Goal: Information Seeking & Learning: Learn about a topic

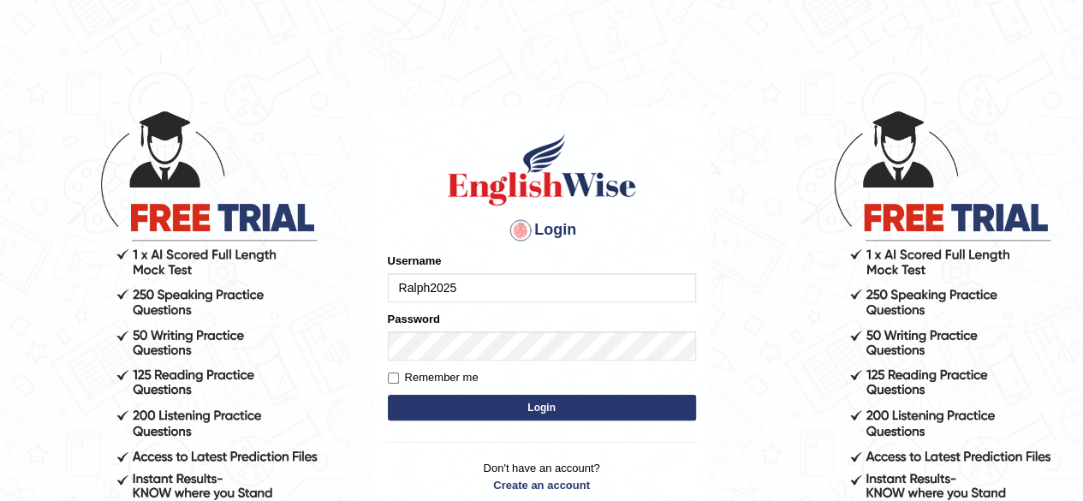
type input "Ralph2025"
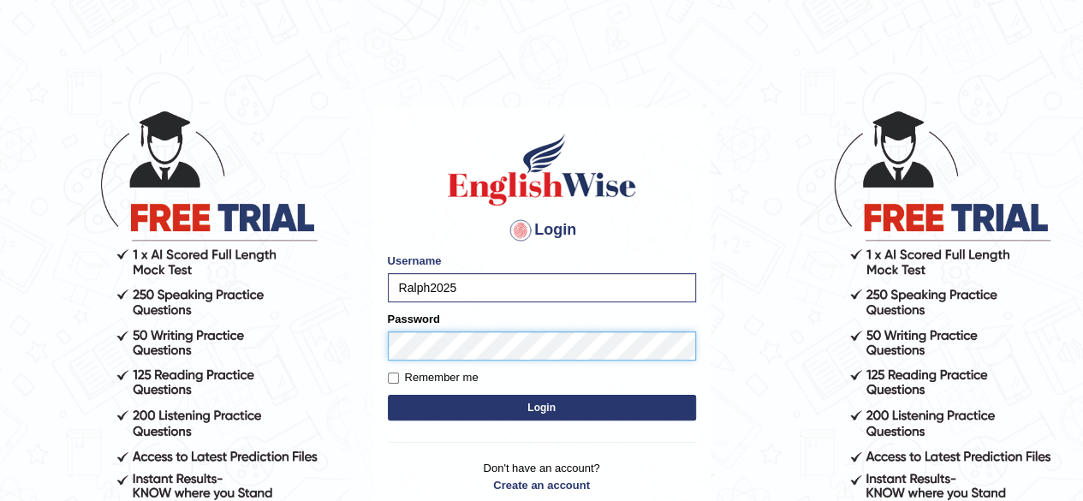
click at [388, 395] on button "Login" at bounding box center [542, 408] width 308 height 26
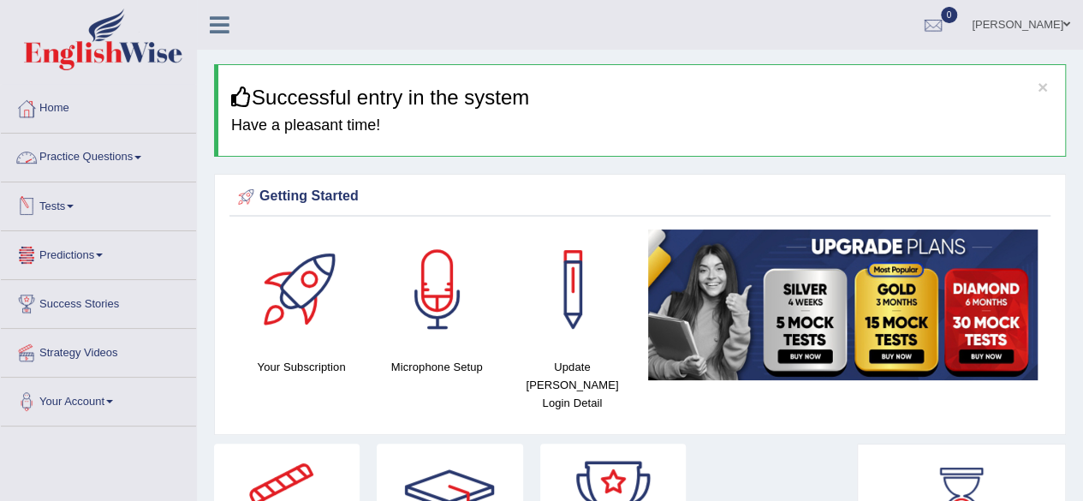
click at [62, 211] on link "Tests" at bounding box center [98, 203] width 195 height 43
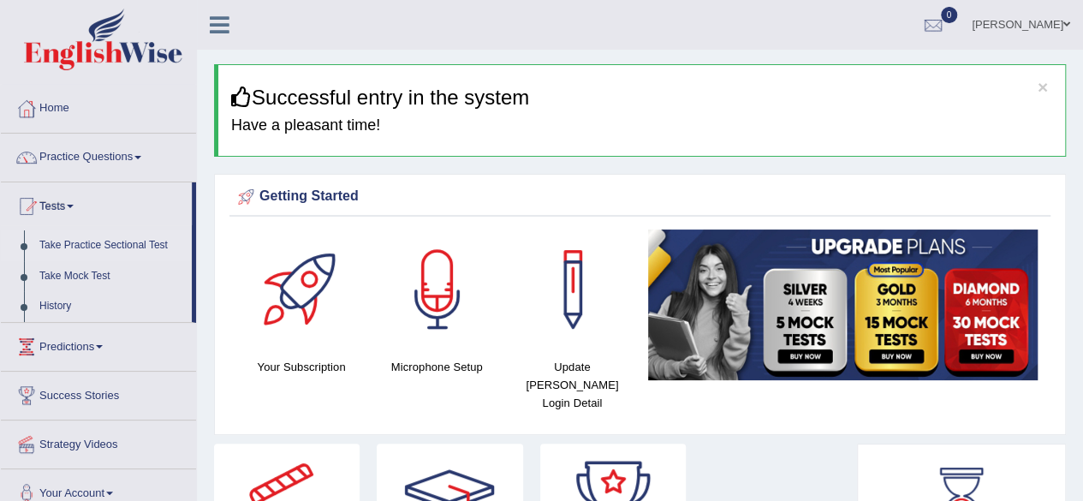
click at [102, 240] on link "Take Practice Sectional Test" at bounding box center [112, 245] width 160 height 31
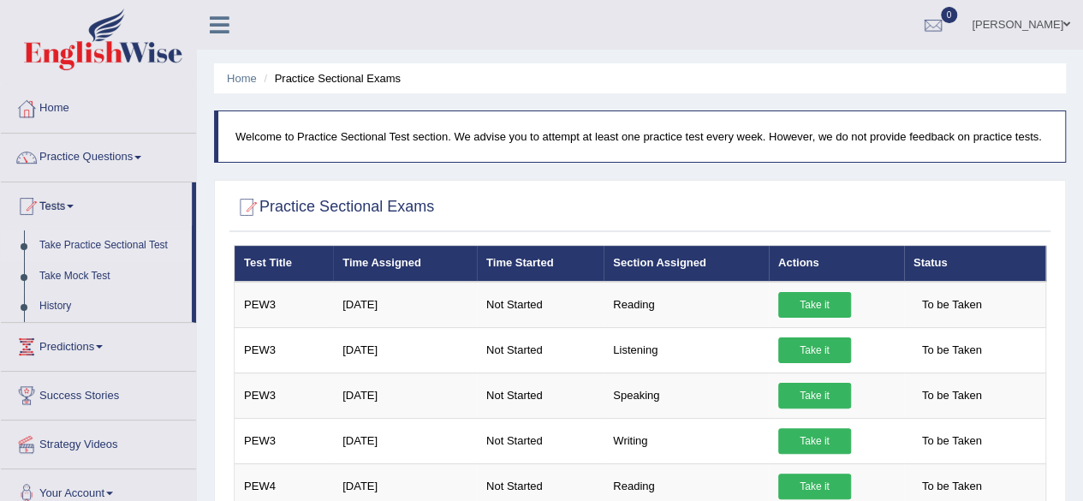
click at [527, 27] on ul "[PERSON_NAME] Toggle navigation Username: Ralph2025 Access Type: Online Subscri…" at bounding box center [773, 24] width 620 height 49
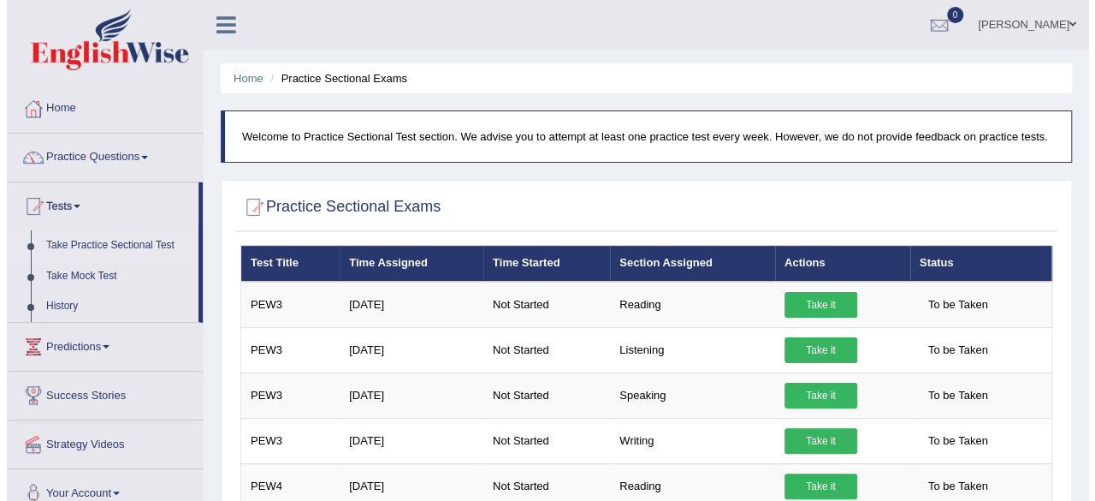
scroll to position [171, 0]
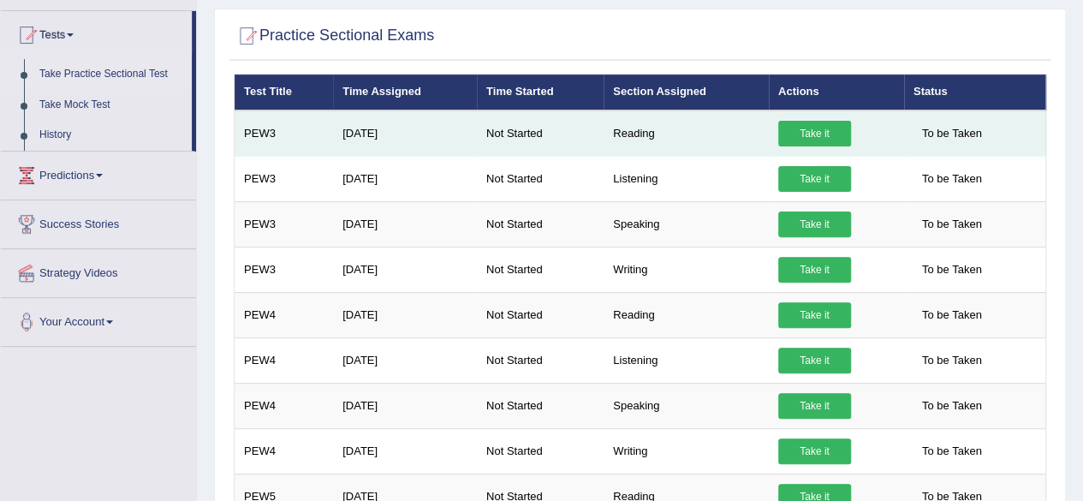
click at [802, 134] on link "Take it" at bounding box center [814, 134] width 73 height 26
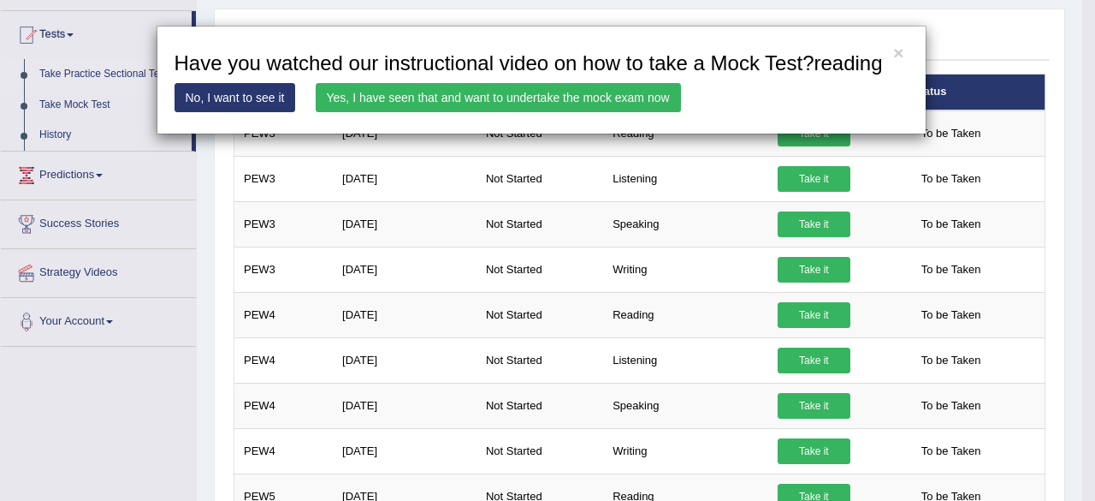
click at [234, 94] on link "No, I want to see it" at bounding box center [236, 97] width 122 height 29
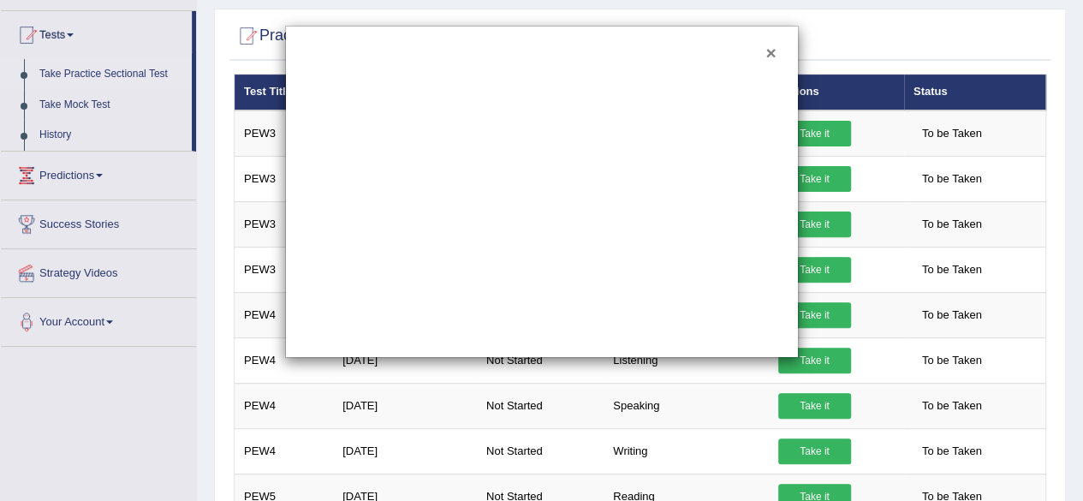
click at [774, 54] on button "×" at bounding box center [770, 53] width 10 height 18
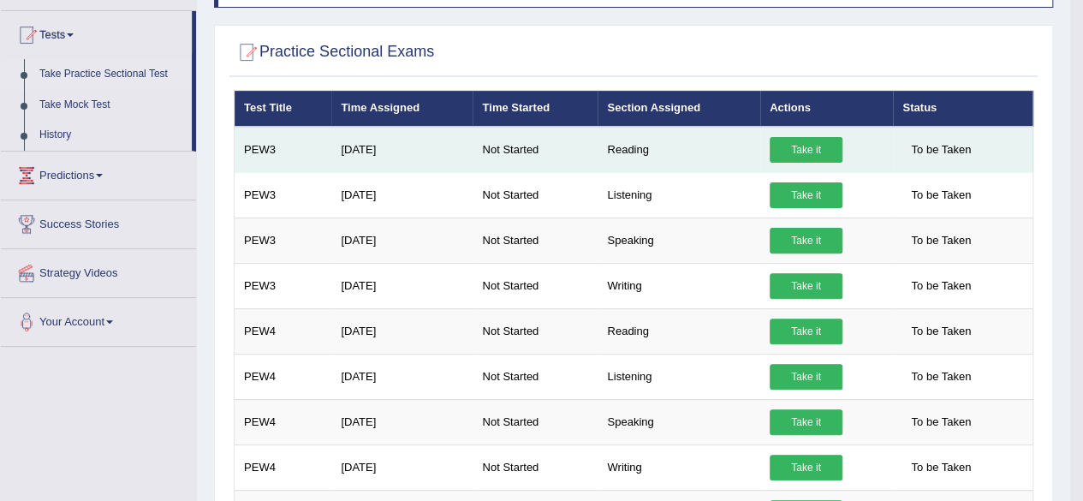
click at [813, 150] on link "Take it" at bounding box center [805, 150] width 73 height 26
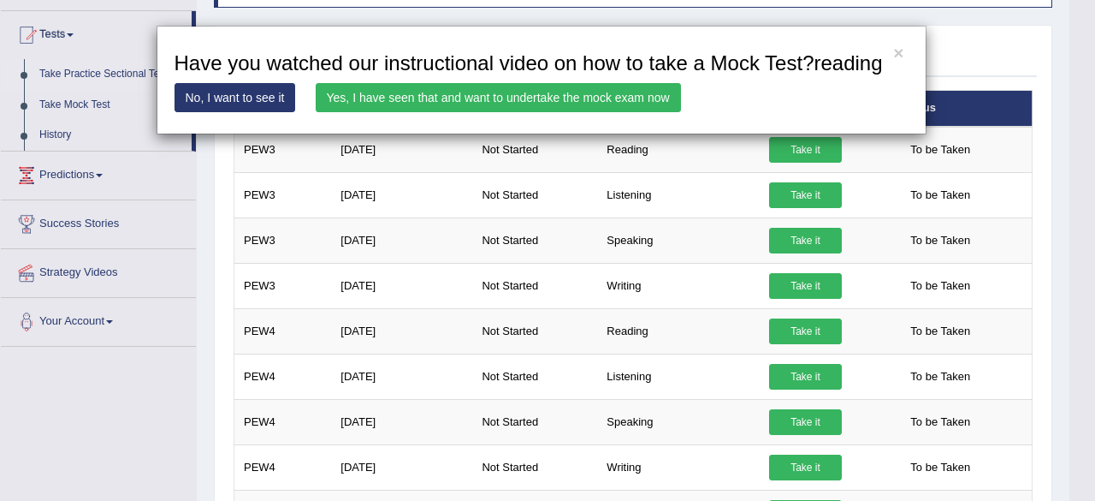
click at [454, 92] on link "Yes, I have seen that and want to undertake the mock exam now" at bounding box center [498, 97] width 365 height 29
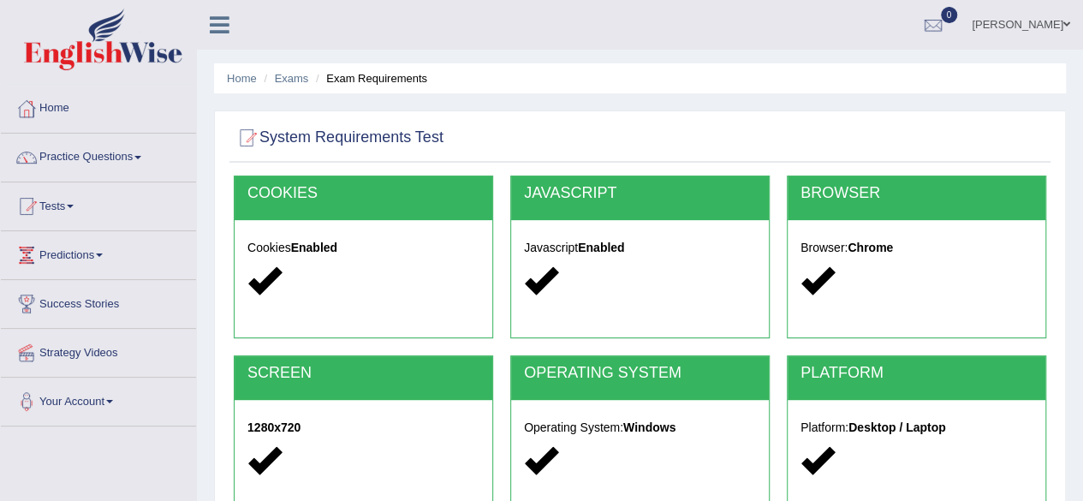
scroll to position [257, 0]
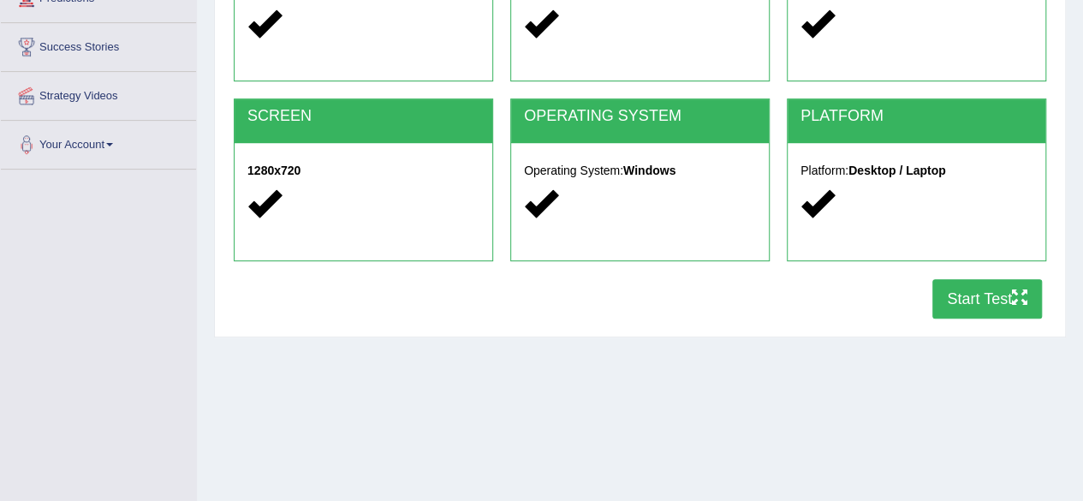
click at [977, 297] on button "Start Test" at bounding box center [987, 298] width 110 height 39
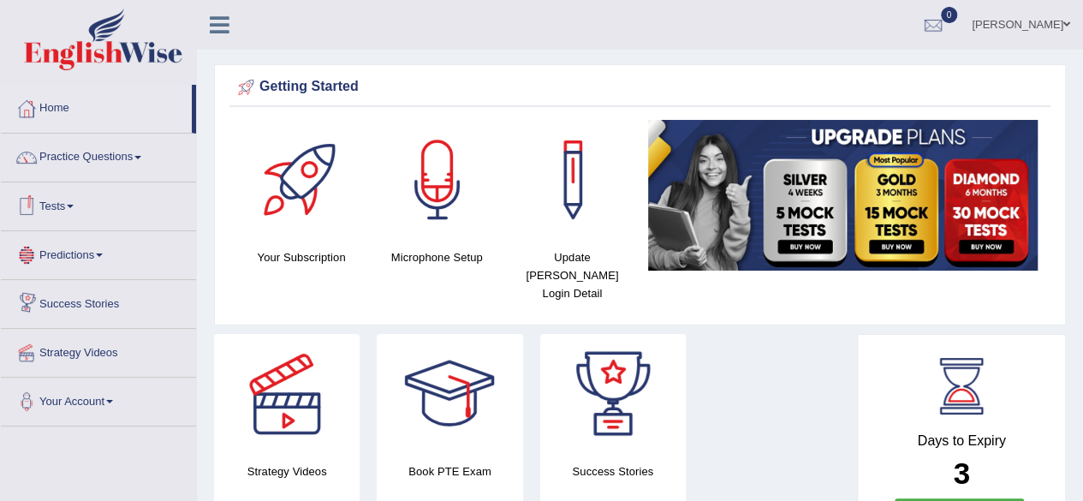
click at [69, 199] on link "Tests" at bounding box center [98, 203] width 195 height 43
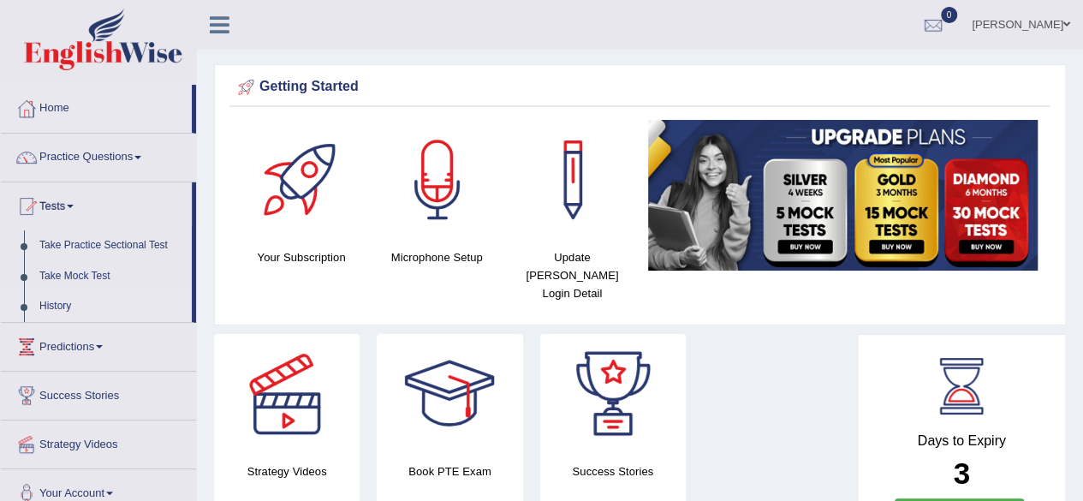
click at [51, 301] on link "History" at bounding box center [112, 306] width 160 height 31
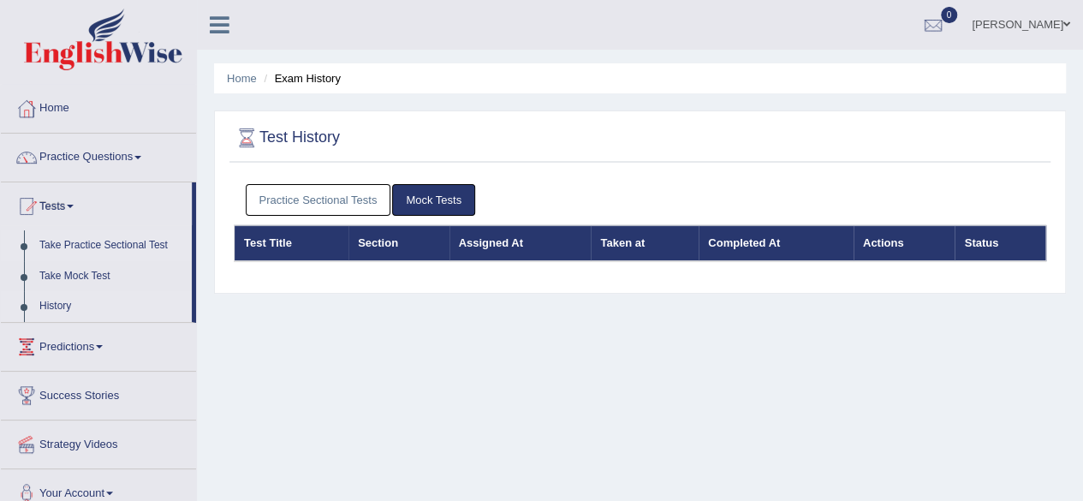
click at [108, 239] on link "Take Practice Sectional Test" at bounding box center [112, 245] width 160 height 31
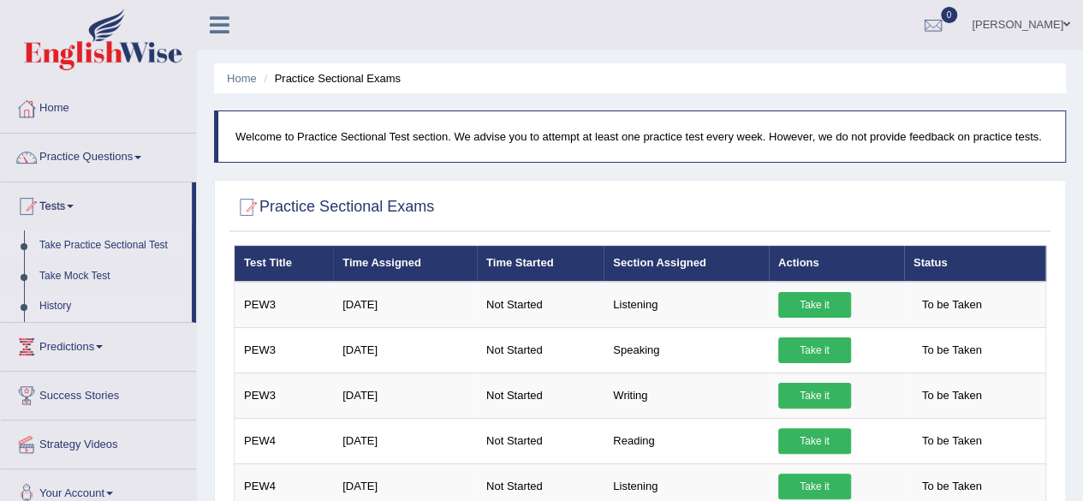
click at [51, 304] on link "History" at bounding box center [112, 306] width 160 height 31
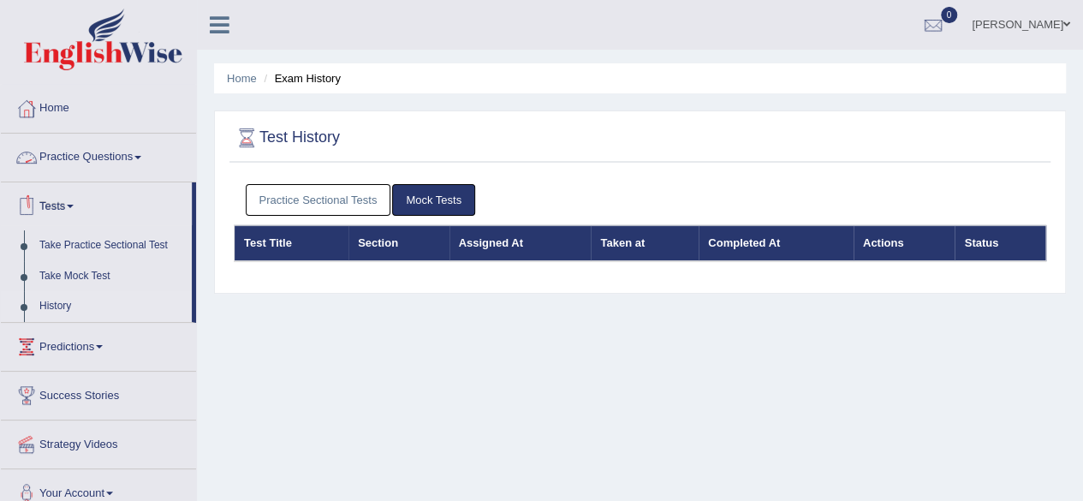
click at [315, 206] on link "Practice Sectional Tests" at bounding box center [318, 200] width 145 height 32
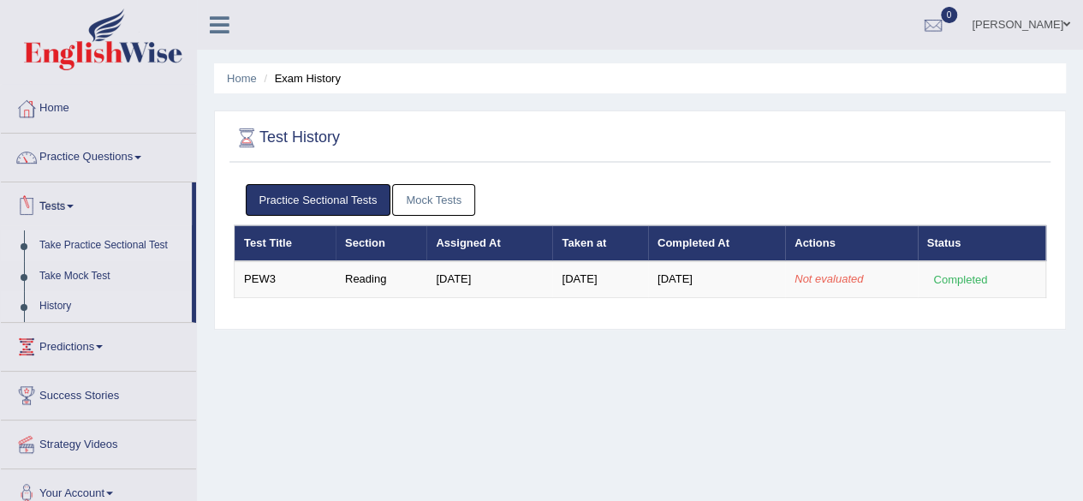
click at [110, 246] on link "Take Practice Sectional Test" at bounding box center [112, 245] width 160 height 31
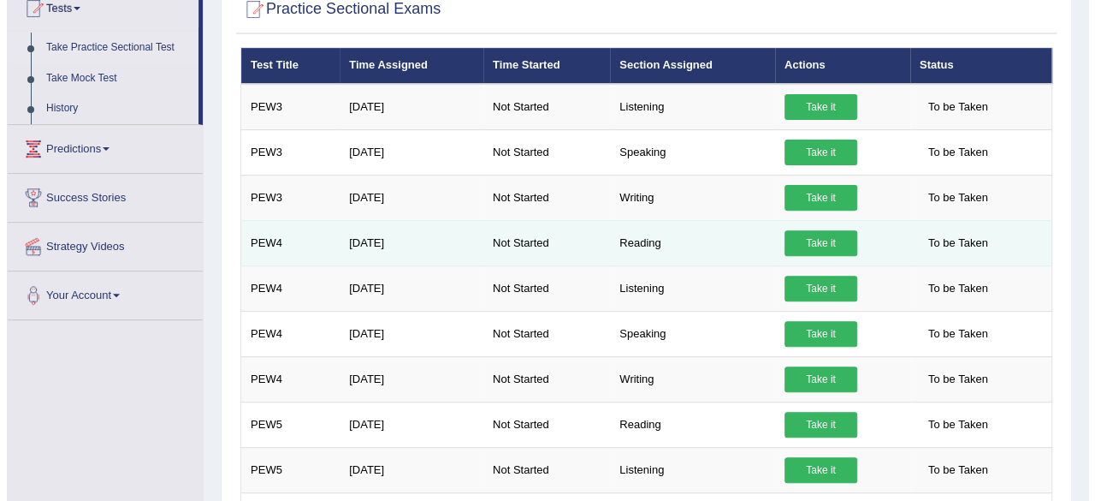
scroll to position [171, 0]
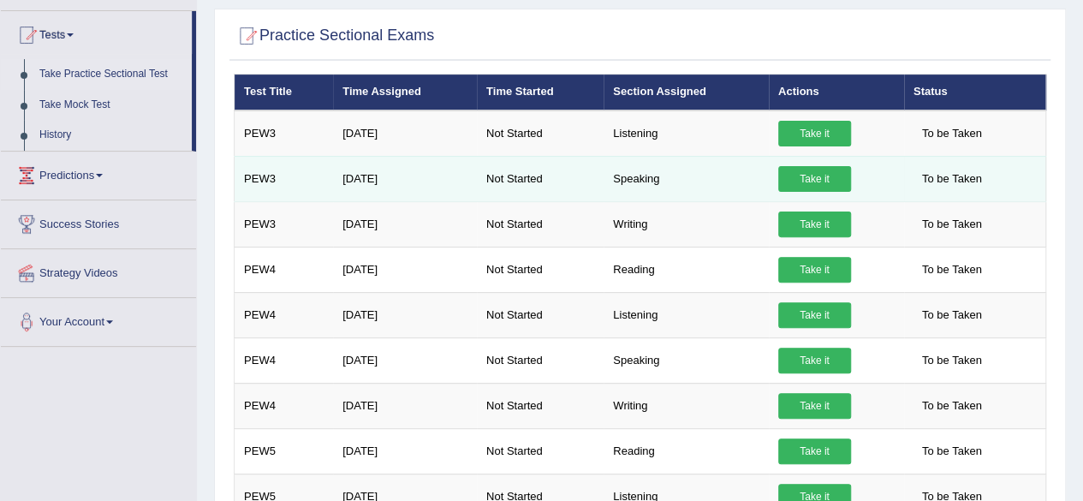
click at [818, 172] on link "Take it" at bounding box center [814, 179] width 73 height 26
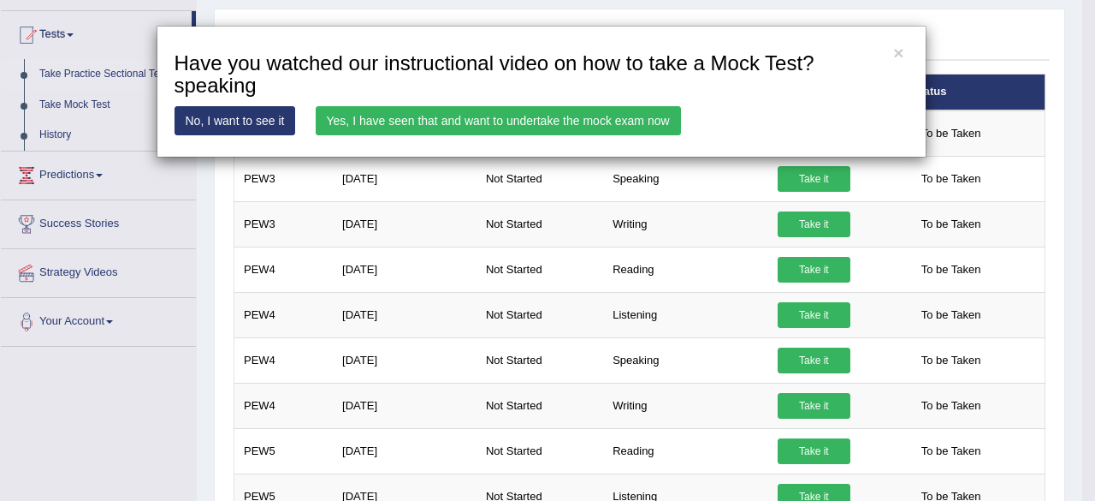
click at [462, 115] on link "Yes, I have seen that and want to undertake the mock exam now" at bounding box center [498, 120] width 365 height 29
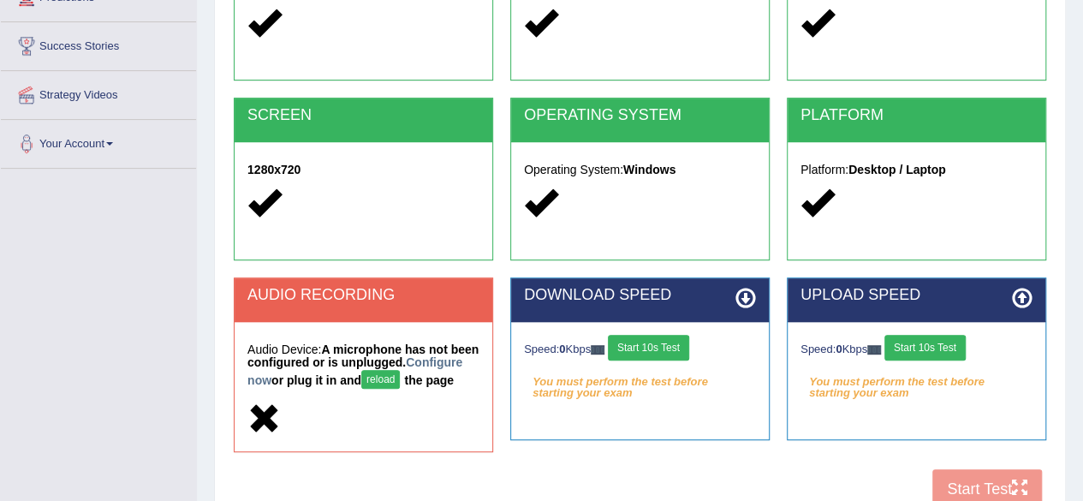
scroll to position [342, 0]
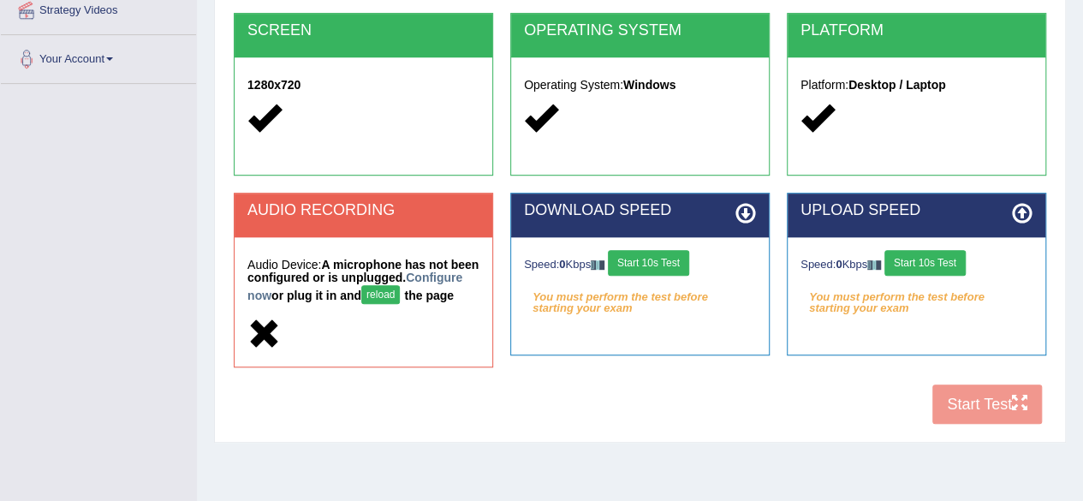
click at [400, 290] on button "reload" at bounding box center [380, 294] width 39 height 19
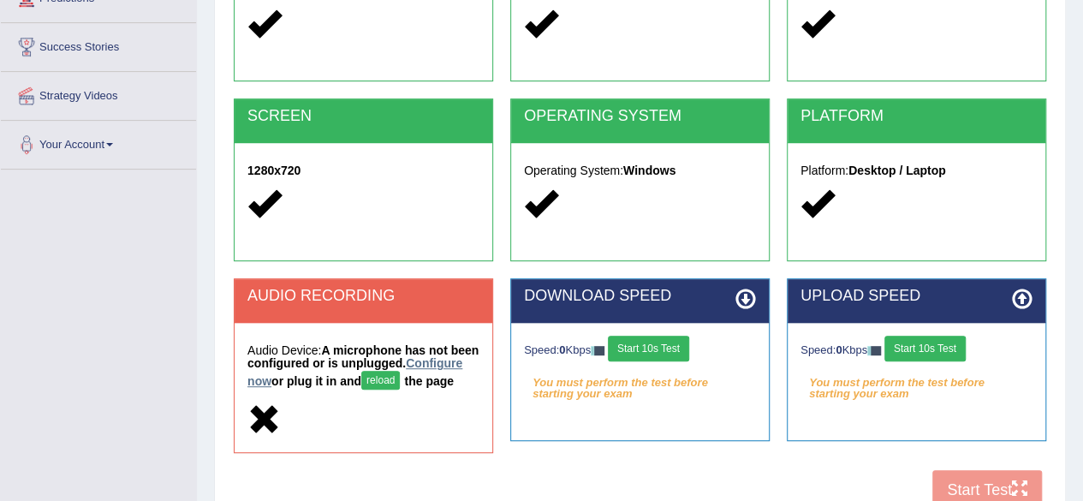
click at [301, 383] on link "Configure now" at bounding box center [354, 372] width 215 height 32
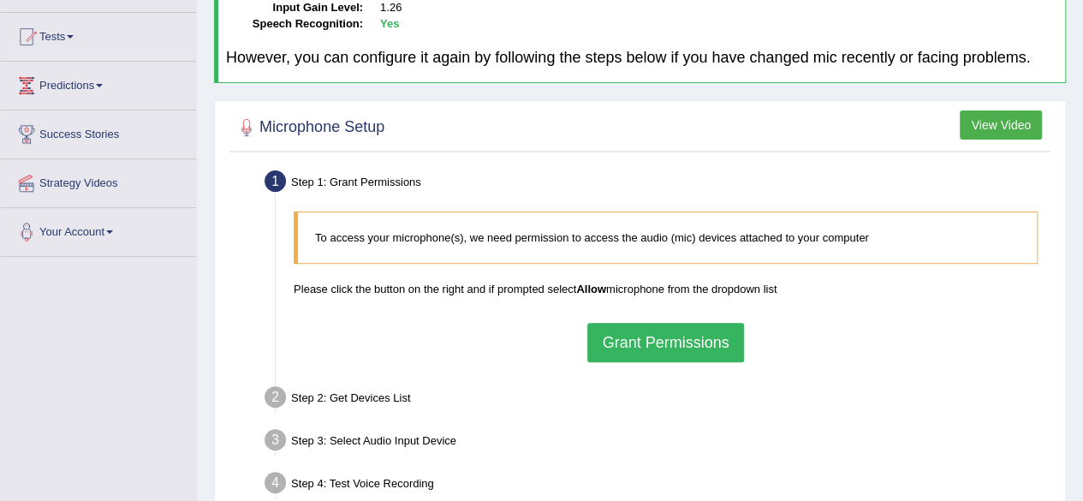
scroll to position [171, 0]
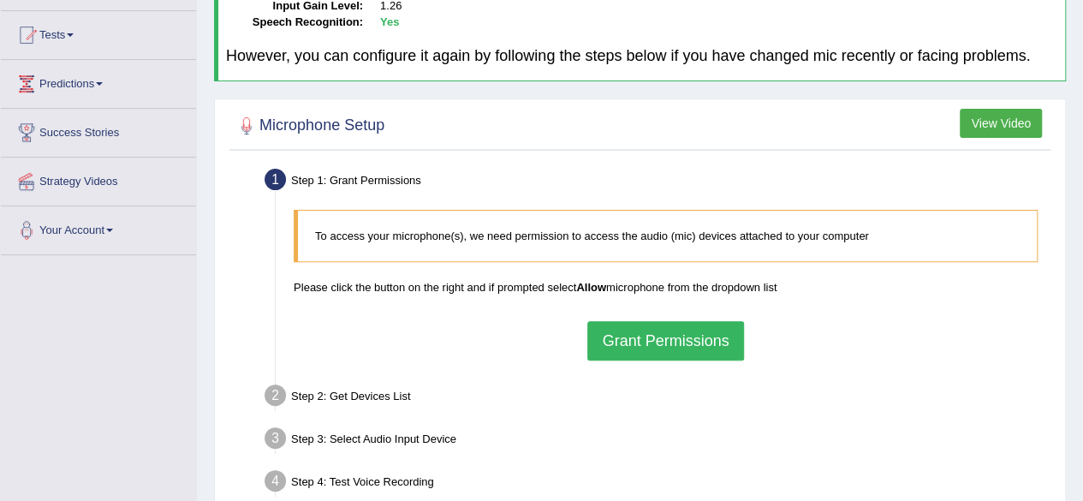
click at [643, 348] on button "Grant Permissions" at bounding box center [665, 340] width 156 height 39
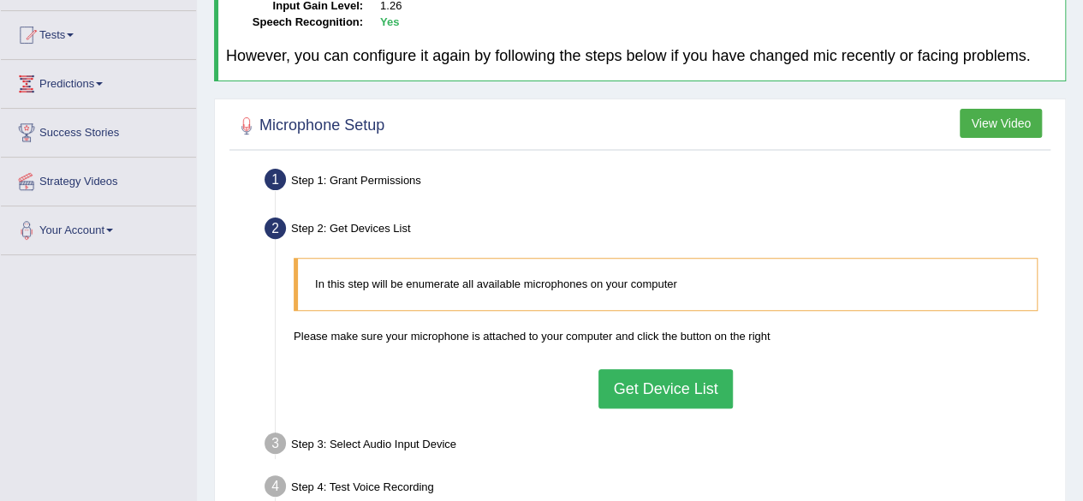
click at [657, 386] on button "Get Device List" at bounding box center [665, 388] width 134 height 39
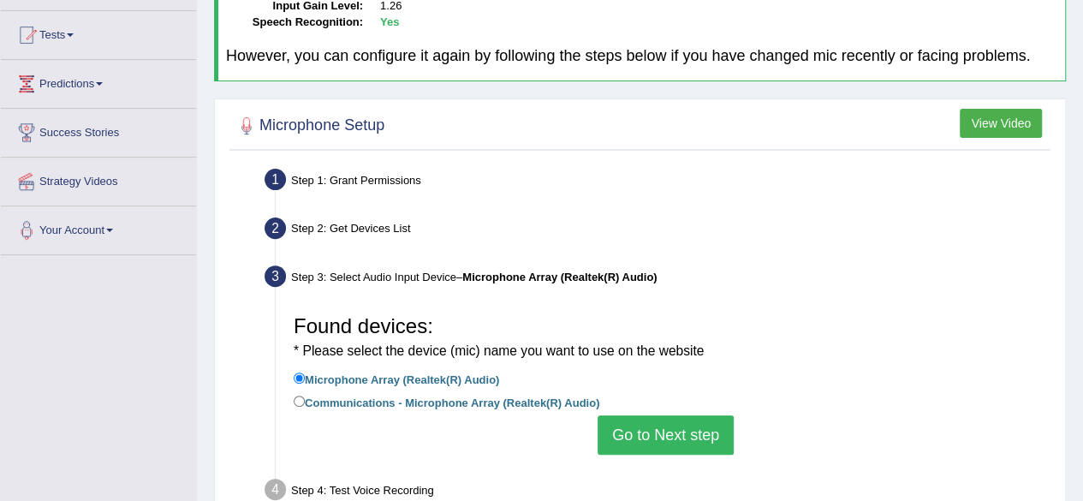
scroll to position [257, 0]
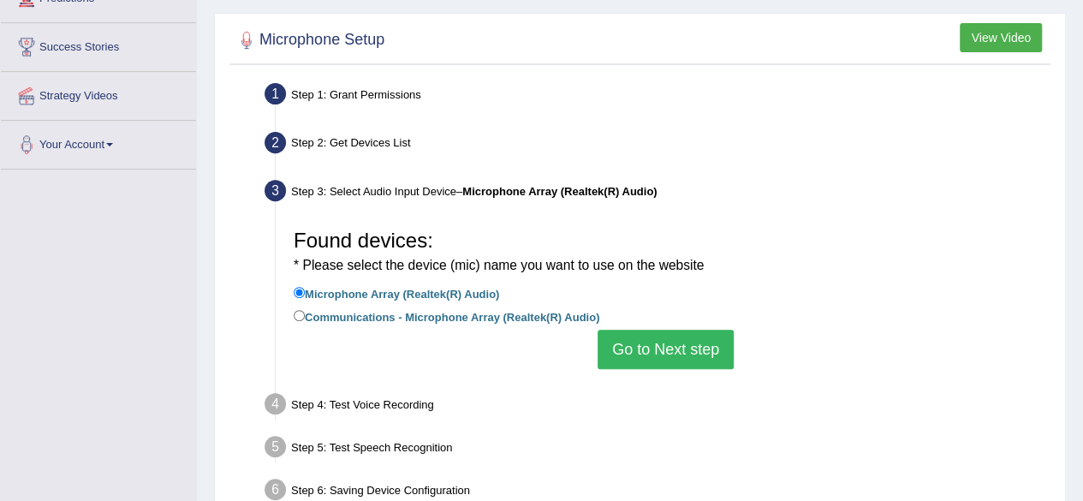
click at [639, 359] on button "Go to Next step" at bounding box center [665, 348] width 136 height 39
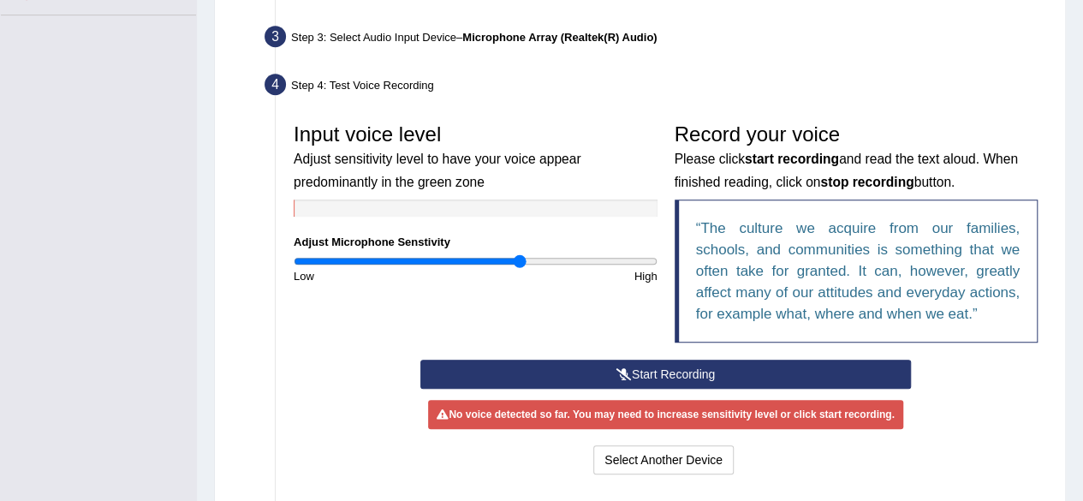
scroll to position [428, 0]
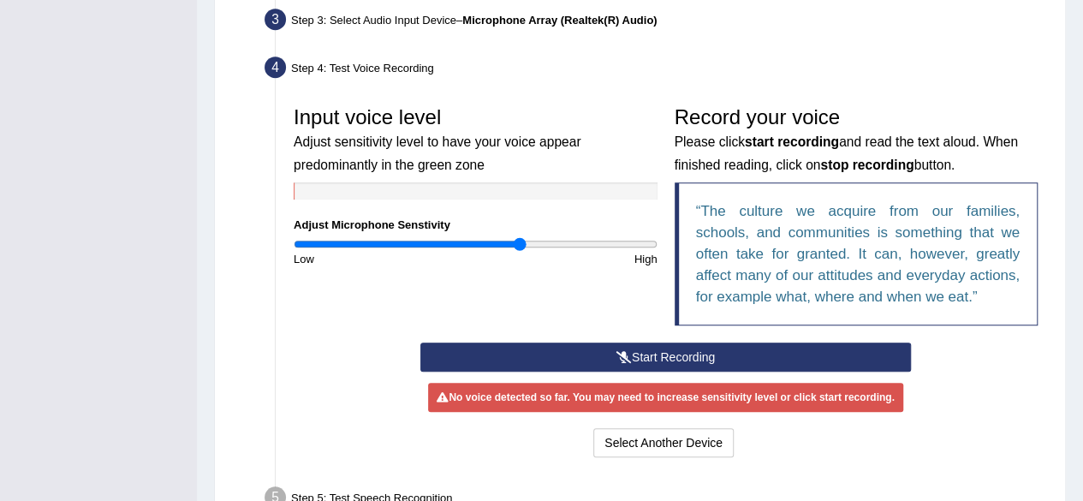
click at [601, 354] on button "Start Recording" at bounding box center [665, 356] width 490 height 29
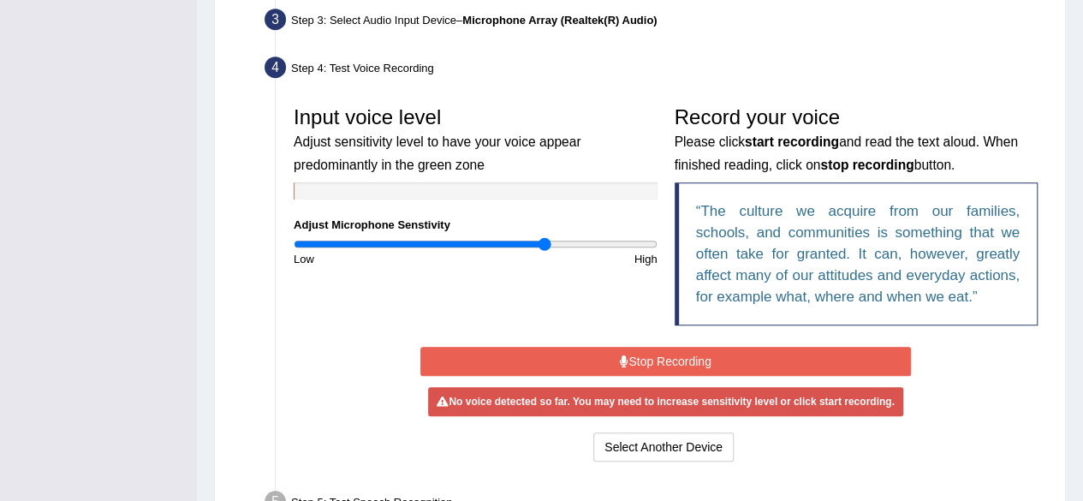
drag, startPoint x: 523, startPoint y: 246, endPoint x: 544, endPoint y: 249, distance: 21.5
type input "1.4"
click at [544, 249] on input "range" at bounding box center [476, 244] width 364 height 14
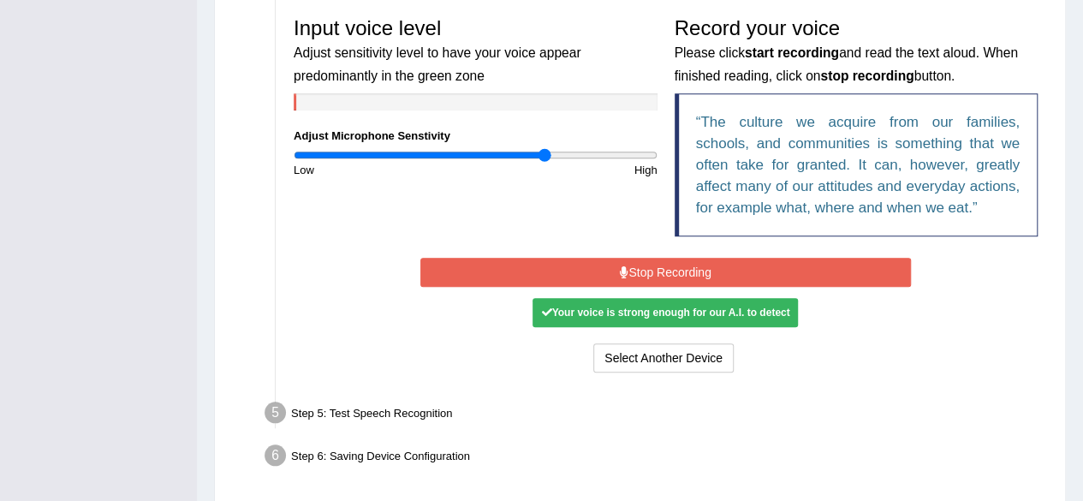
scroll to position [577, 0]
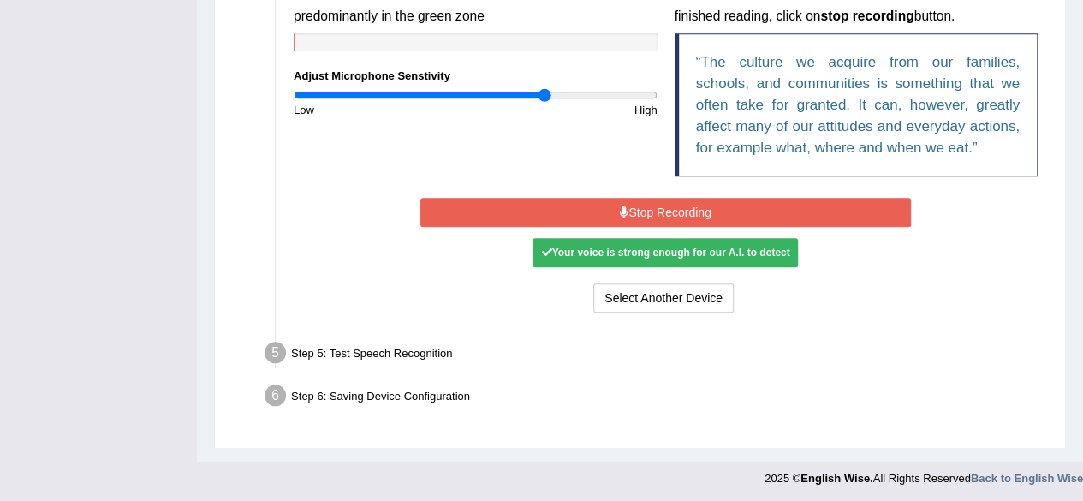
click at [686, 210] on button "Stop Recording" at bounding box center [665, 212] width 490 height 29
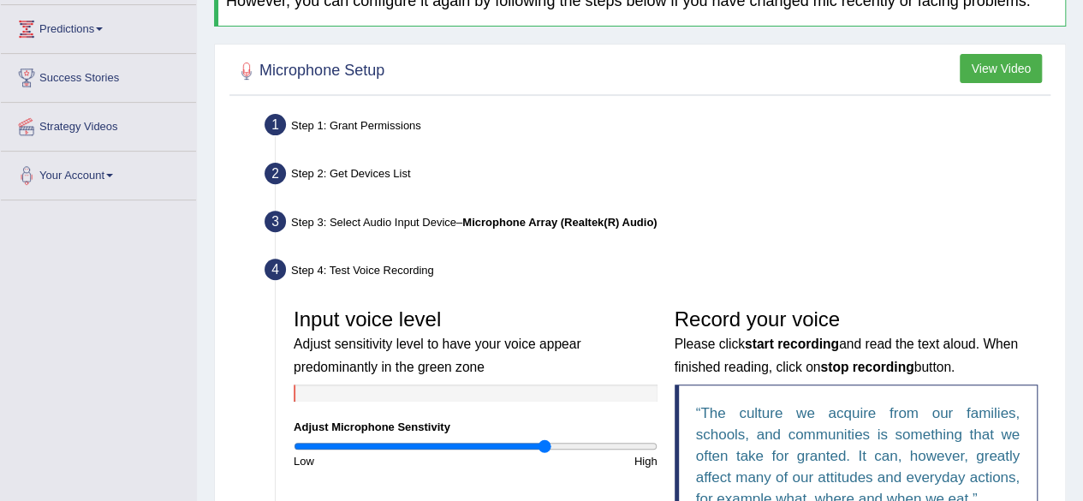
scroll to position [227, 0]
click at [979, 76] on button "View Video" at bounding box center [1000, 67] width 82 height 29
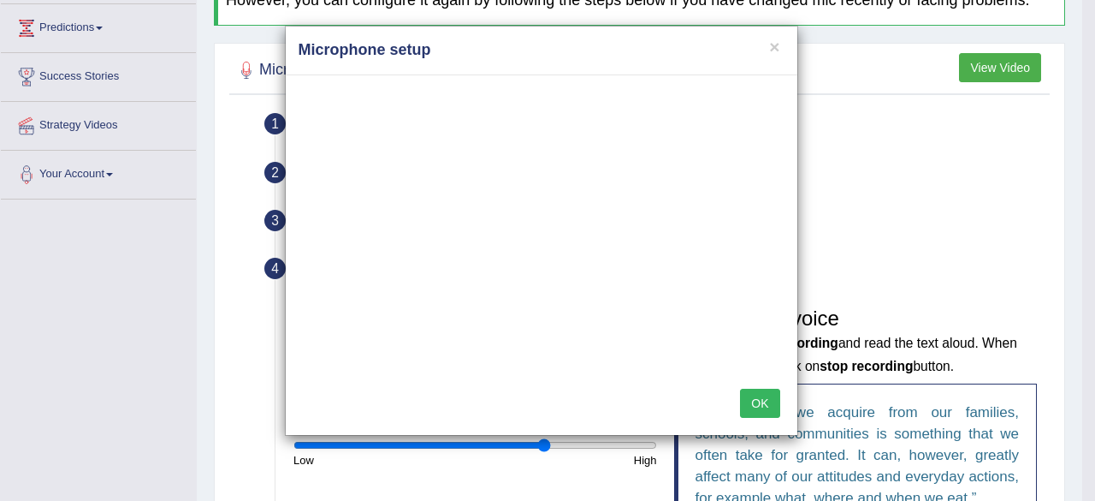
click at [768, 41] on h4 "Microphone setup" at bounding box center [542, 50] width 486 height 22
click at [779, 44] on button "×" at bounding box center [774, 47] width 10 height 18
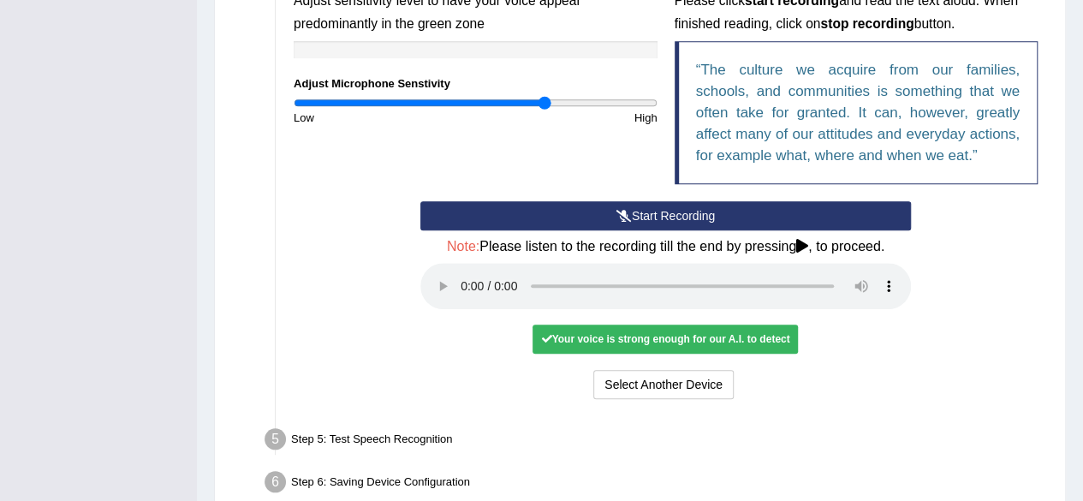
scroll to position [655, 0]
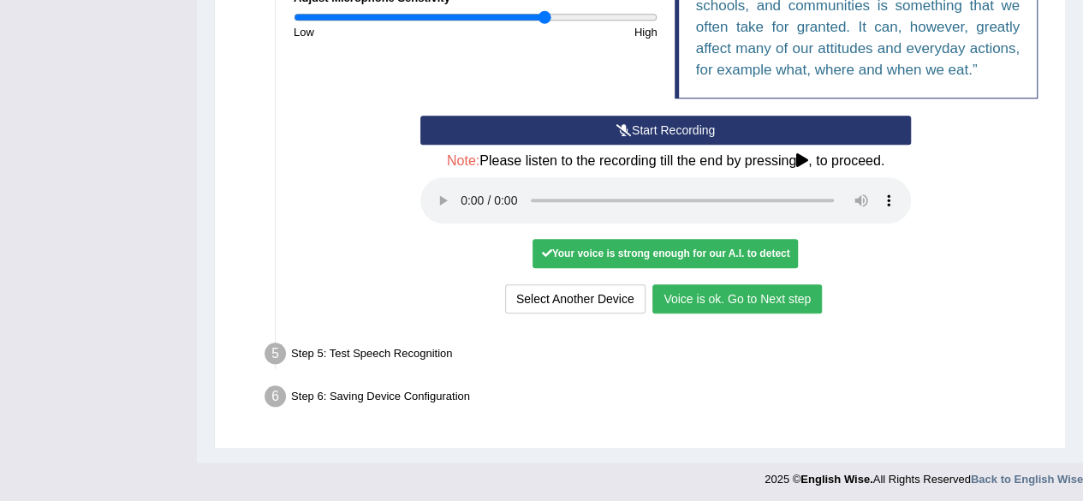
click at [750, 289] on button "Voice is ok. Go to Next step" at bounding box center [736, 298] width 169 height 29
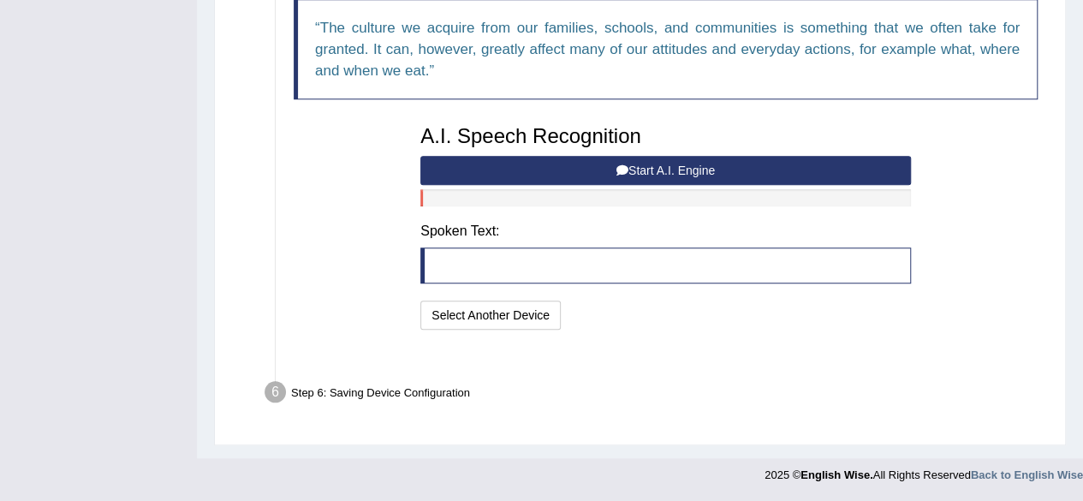
scroll to position [587, 0]
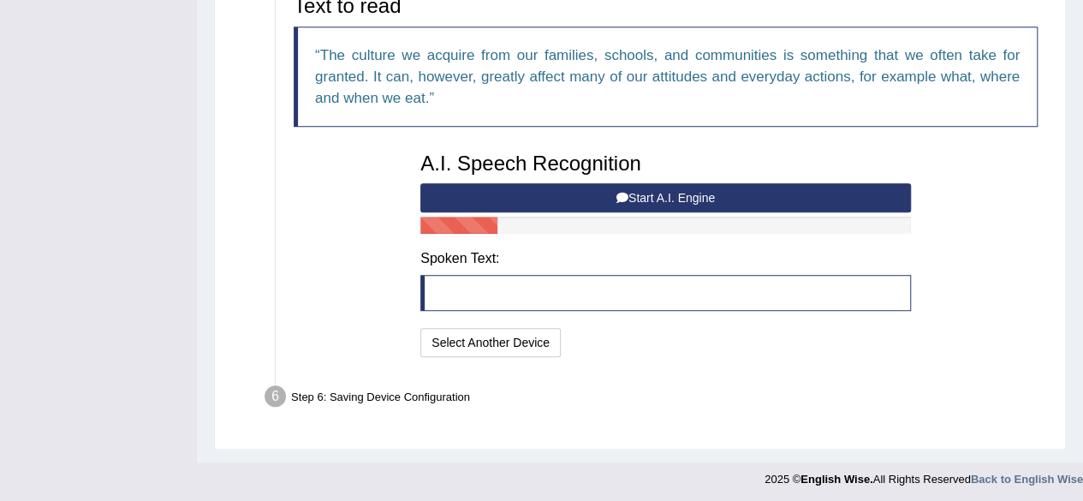
click at [656, 189] on button "Start A.I. Engine" at bounding box center [665, 197] width 490 height 29
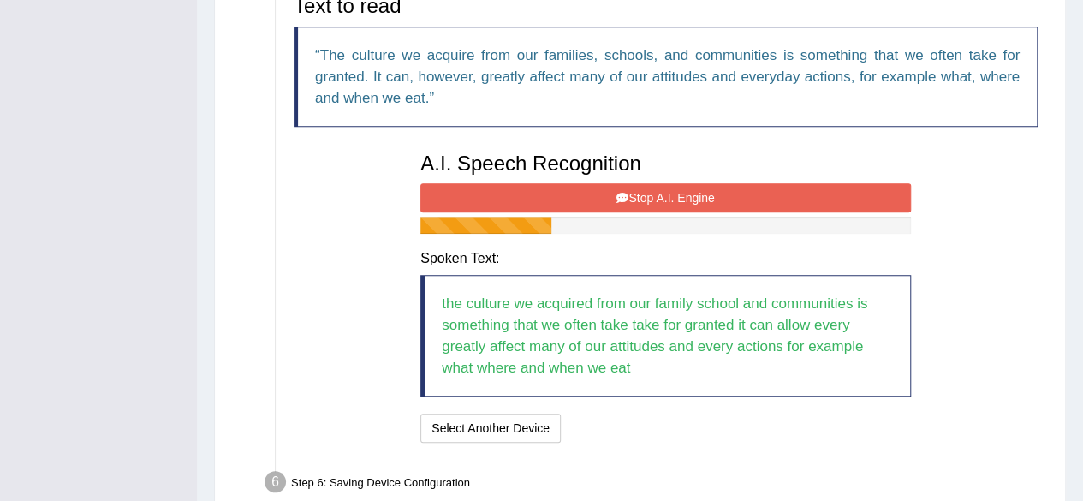
click at [687, 183] on button "Stop A.I. Engine" at bounding box center [665, 197] width 490 height 29
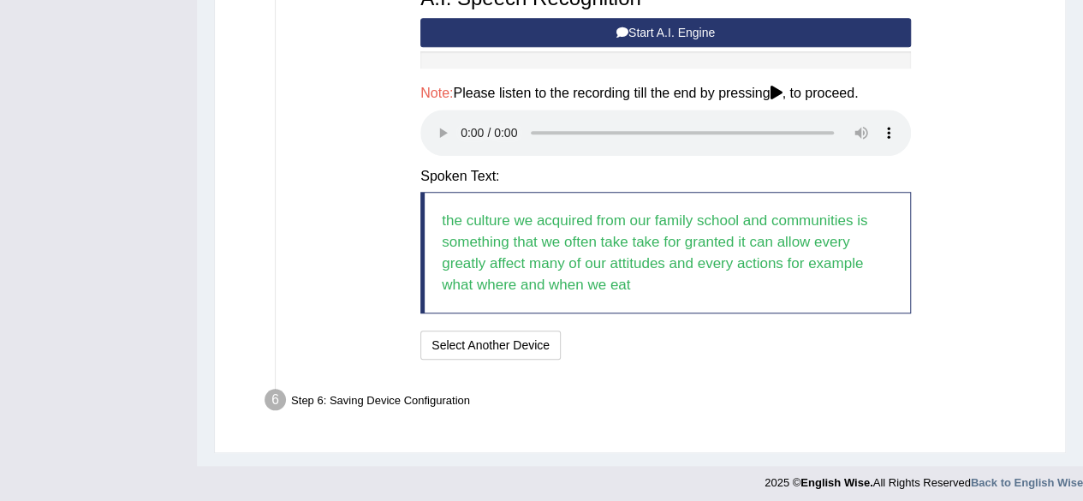
scroll to position [756, 0]
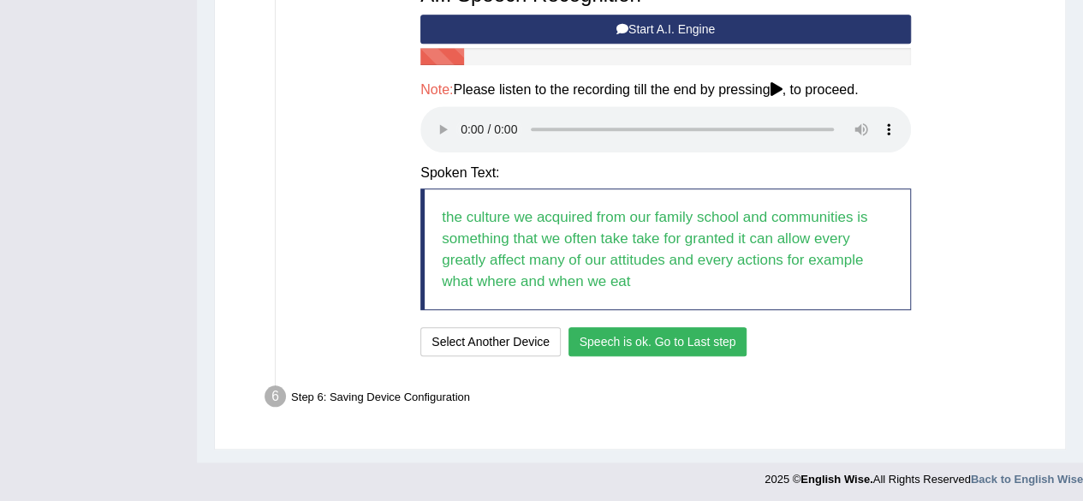
click at [688, 335] on button "Speech is ok. Go to Last step" at bounding box center [657, 341] width 179 height 29
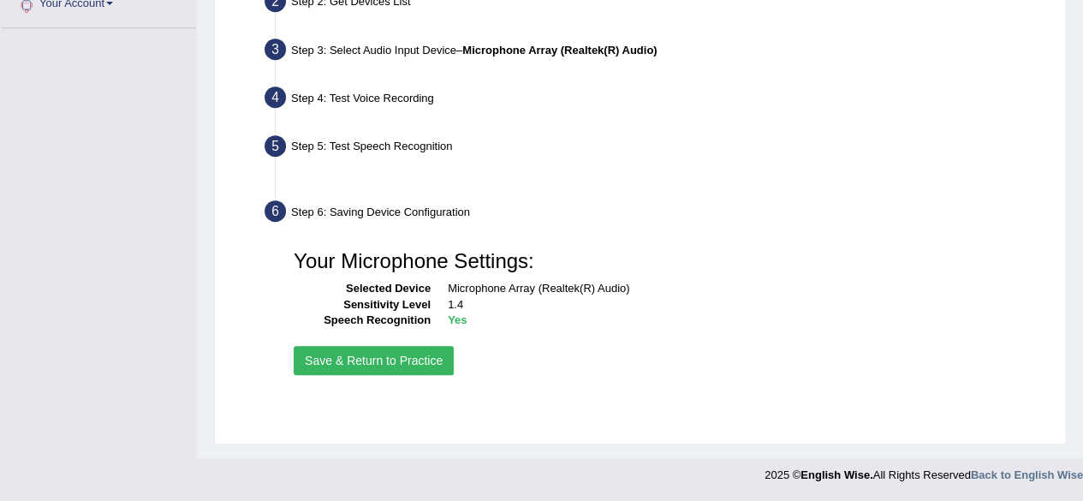
scroll to position [397, 0]
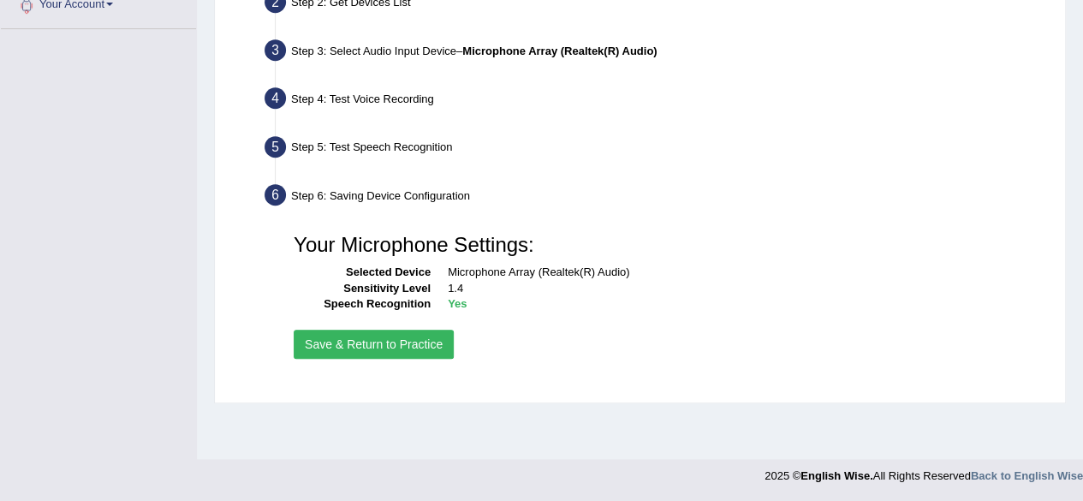
click at [375, 342] on button "Save & Return to Practice" at bounding box center [374, 343] width 160 height 29
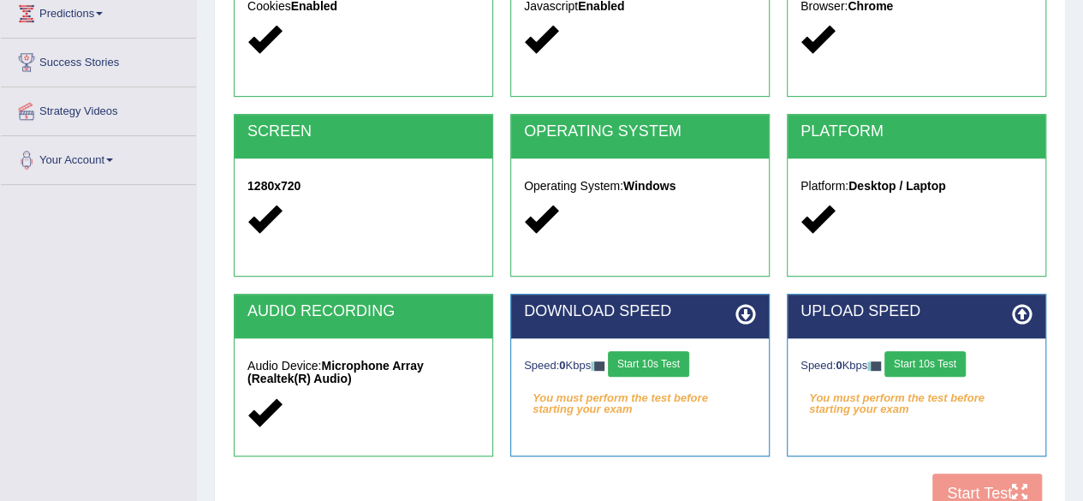
scroll to position [342, 0]
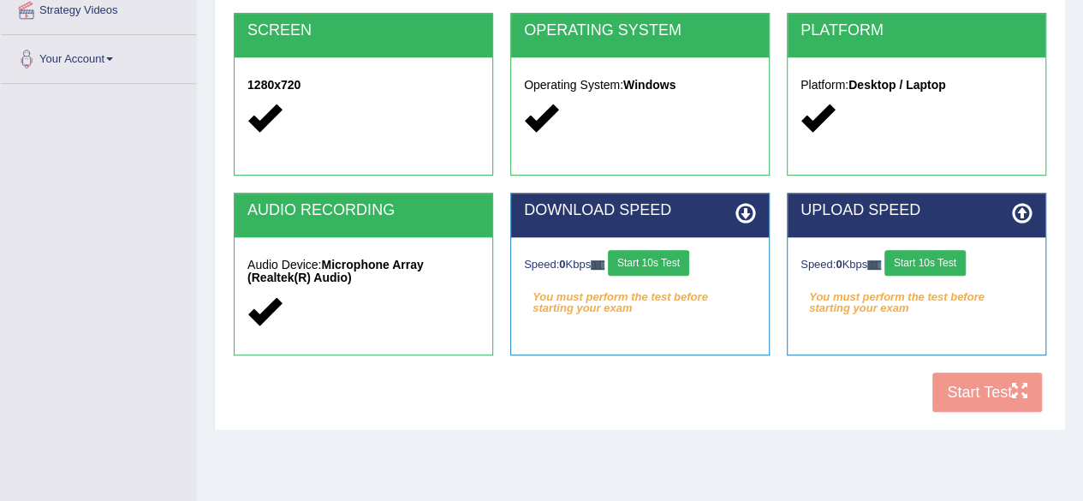
click at [748, 213] on icon at bounding box center [745, 213] width 21 height 21
click at [656, 258] on button "Start 10s Test" at bounding box center [648, 263] width 81 height 26
click at [941, 265] on button "Start 10s Test" at bounding box center [924, 263] width 81 height 26
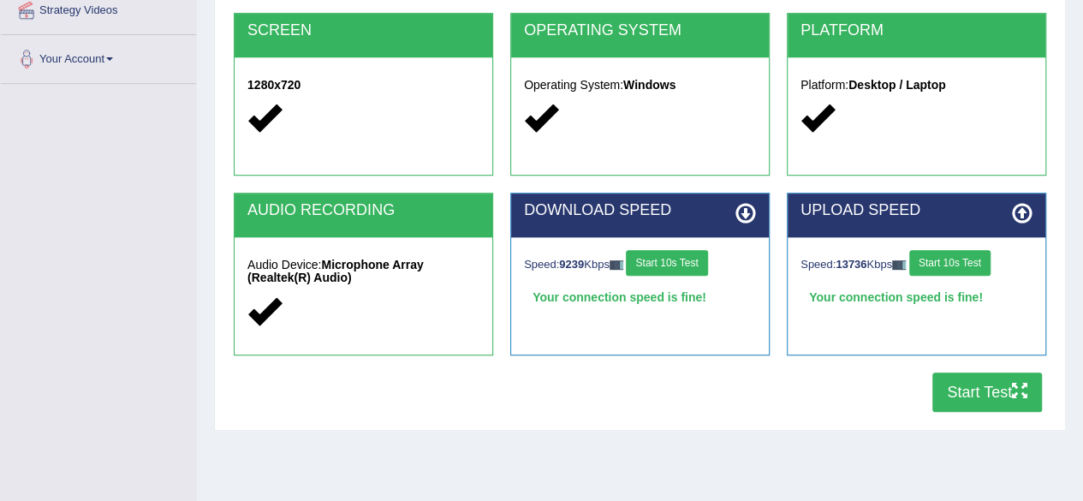
click at [986, 384] on button "Start Test" at bounding box center [987, 391] width 110 height 39
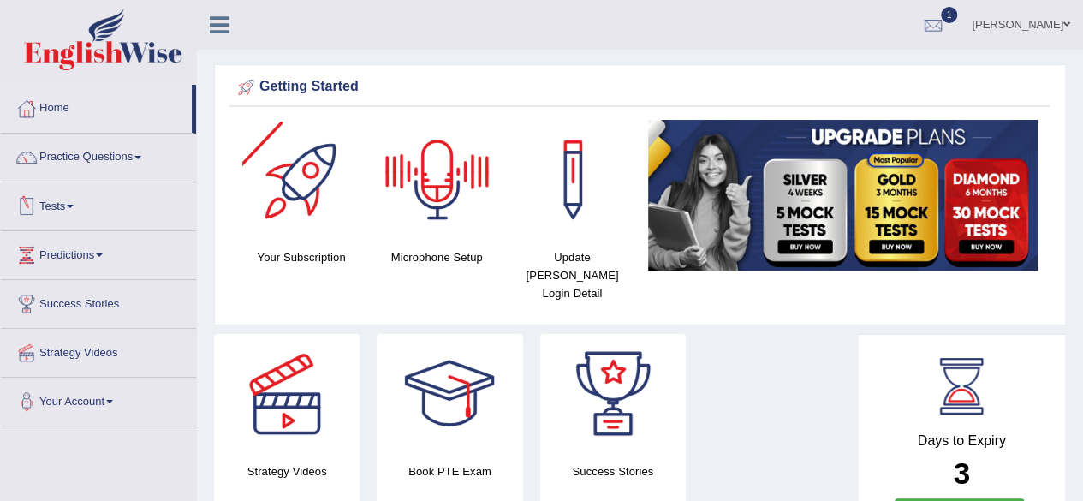
click at [74, 206] on span at bounding box center [70, 206] width 7 height 3
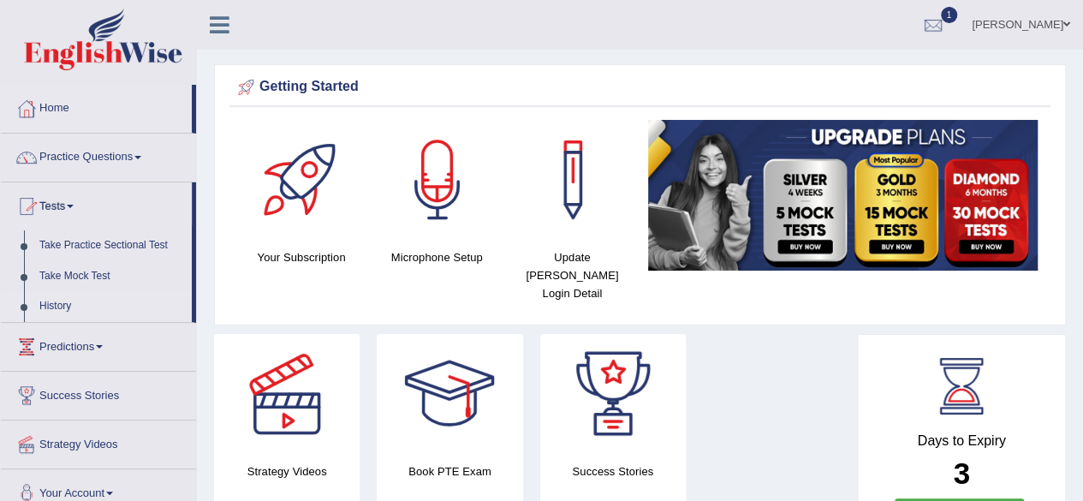
click at [60, 306] on link "History" at bounding box center [112, 306] width 160 height 31
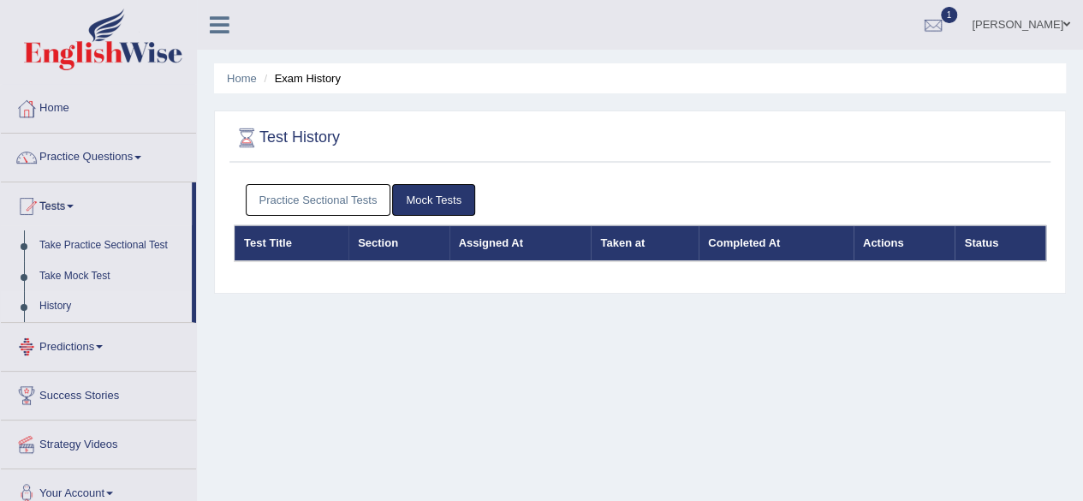
click at [318, 199] on link "Practice Sectional Tests" at bounding box center [318, 200] width 145 height 32
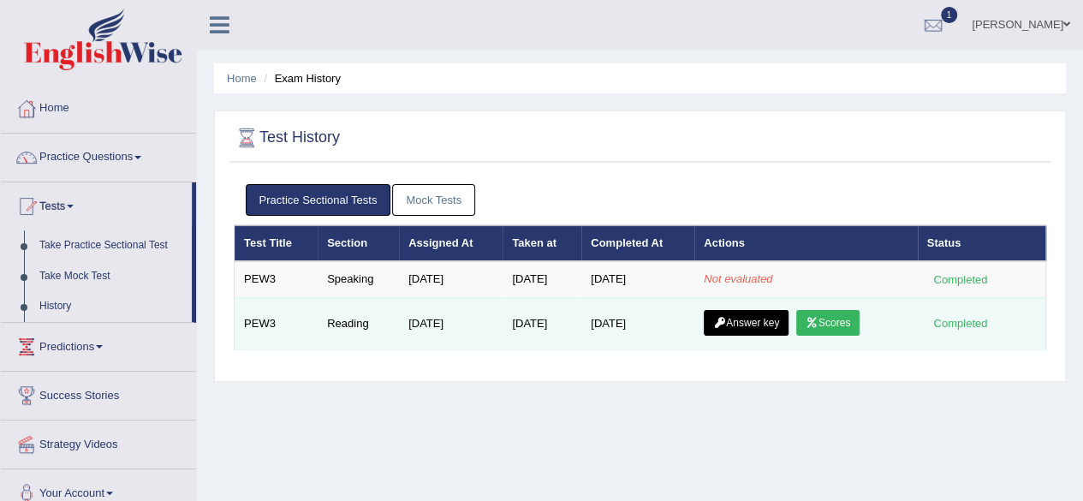
click at [826, 326] on link "Scores" at bounding box center [827, 323] width 63 height 26
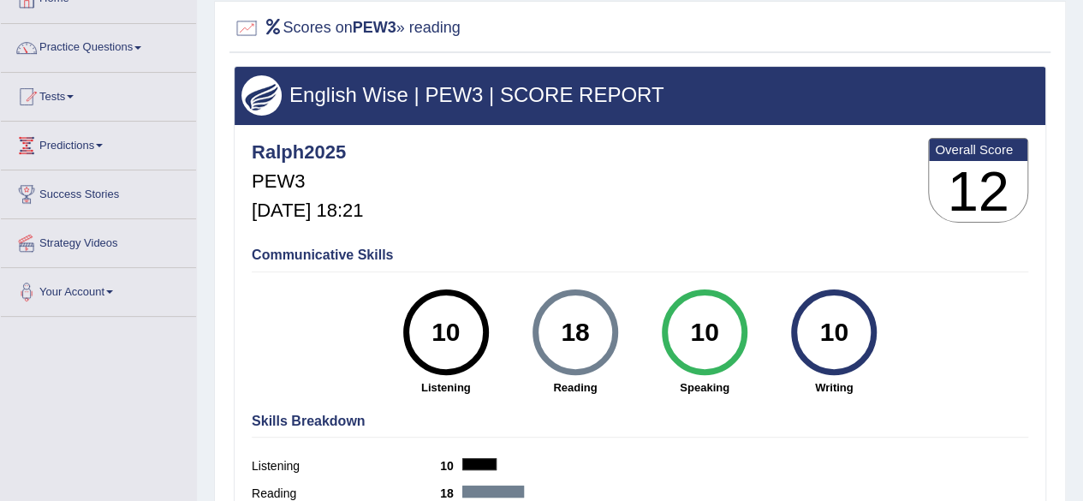
scroll to position [86, 0]
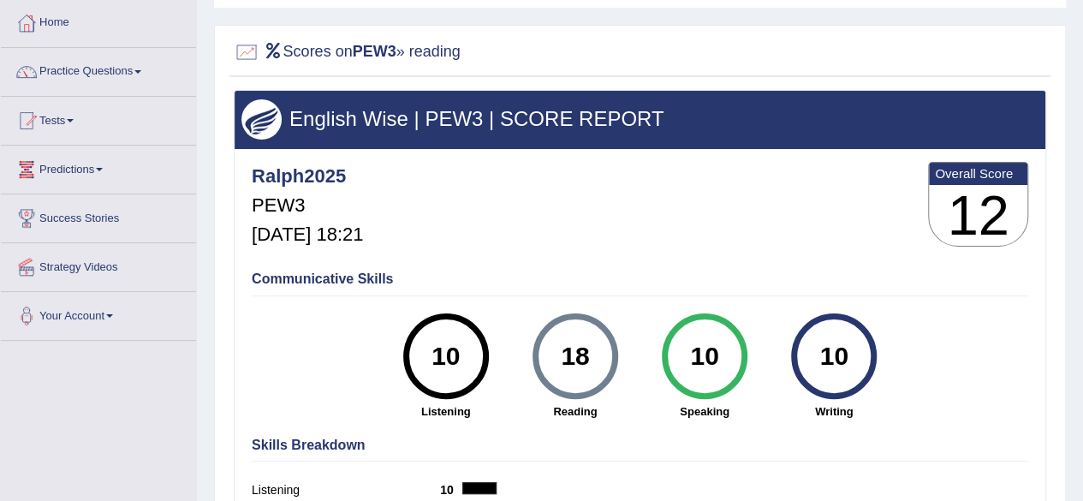
click at [80, 122] on link "Tests" at bounding box center [98, 118] width 195 height 43
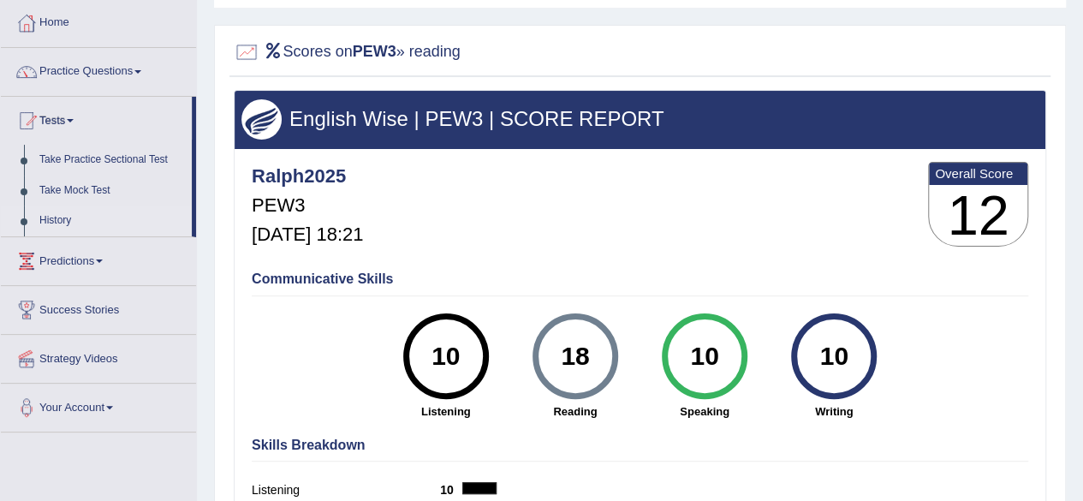
click at [58, 221] on link "History" at bounding box center [112, 220] width 160 height 31
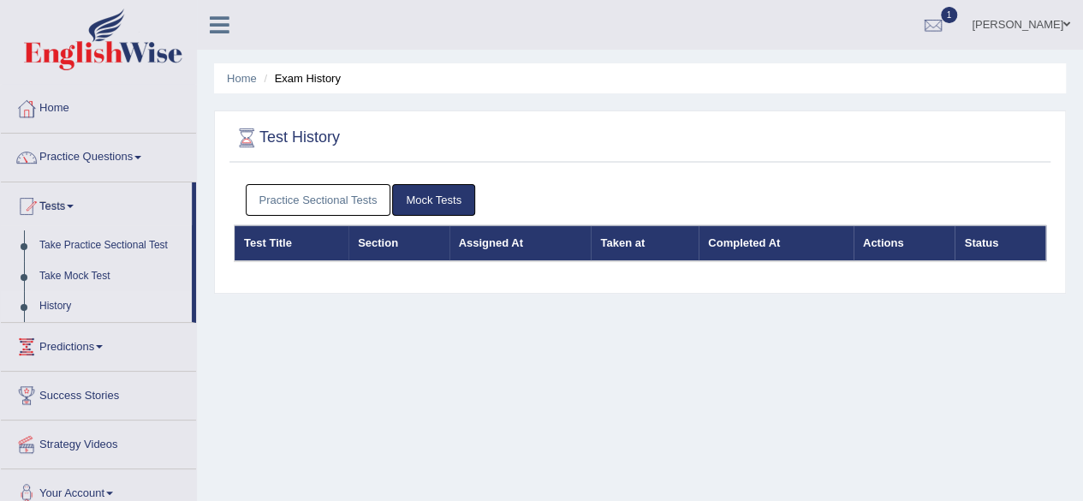
click at [296, 199] on link "Practice Sectional Tests" at bounding box center [318, 200] width 145 height 32
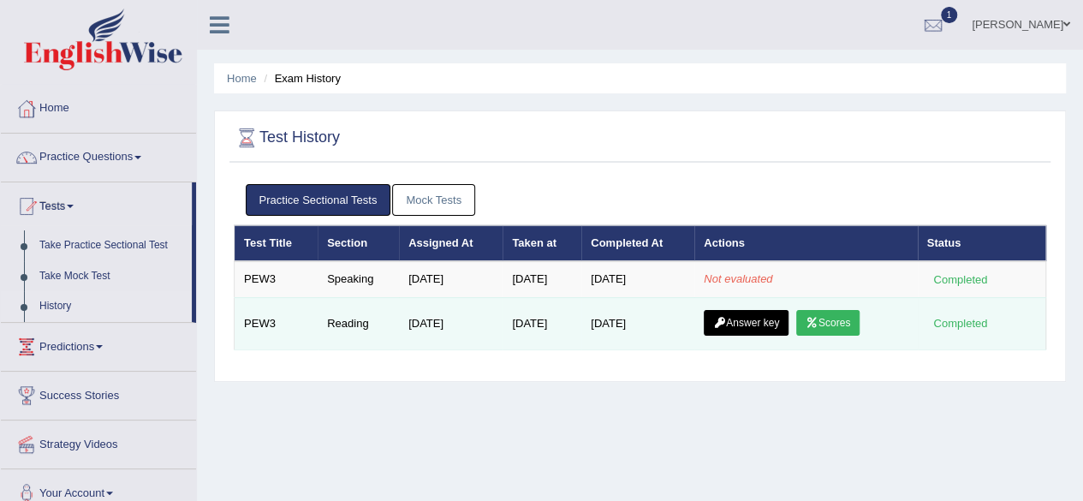
click at [758, 320] on link "Answer key" at bounding box center [745, 323] width 85 height 26
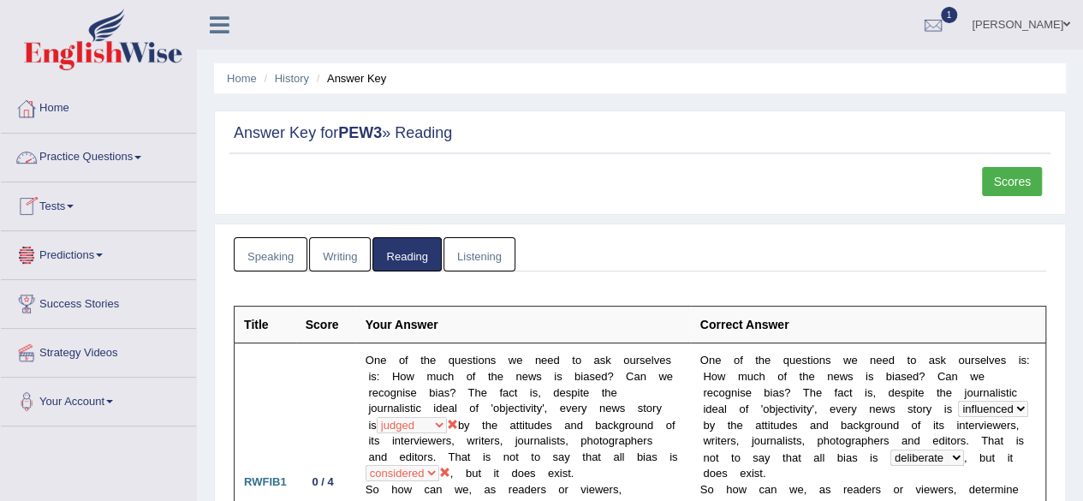
click at [76, 201] on link "Tests" at bounding box center [98, 203] width 195 height 43
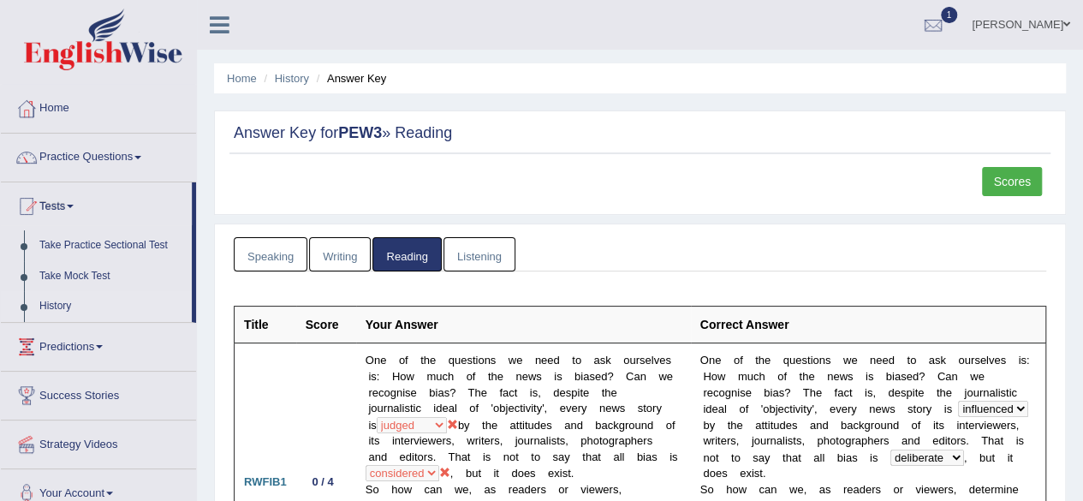
click at [48, 301] on link "History" at bounding box center [112, 306] width 160 height 31
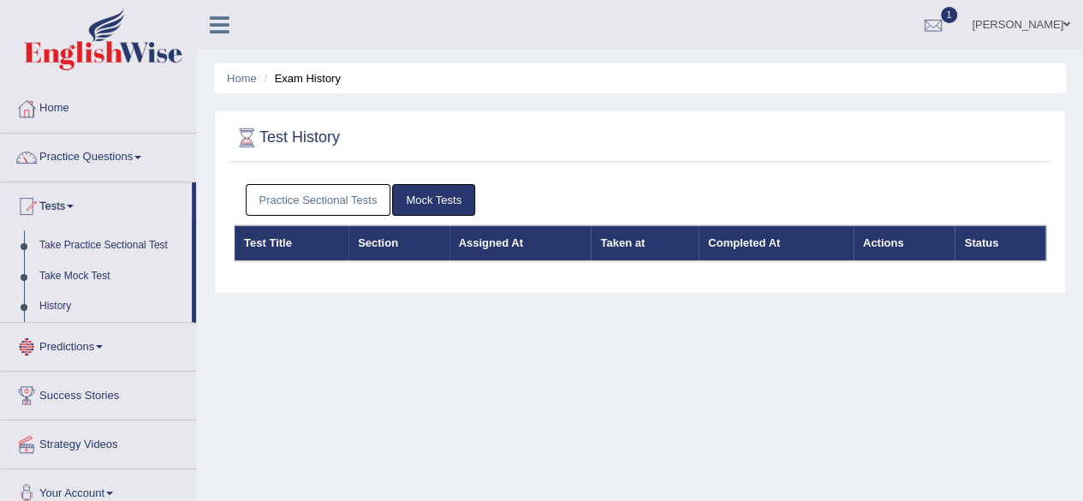
click at [311, 208] on link "Practice Sectional Tests" at bounding box center [318, 200] width 145 height 32
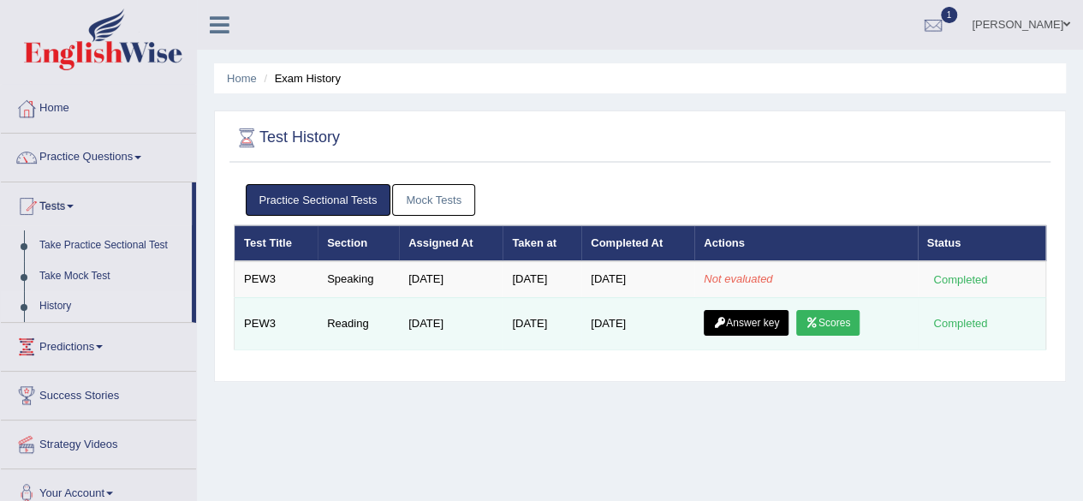
click at [850, 321] on link "Scores" at bounding box center [827, 323] width 63 height 26
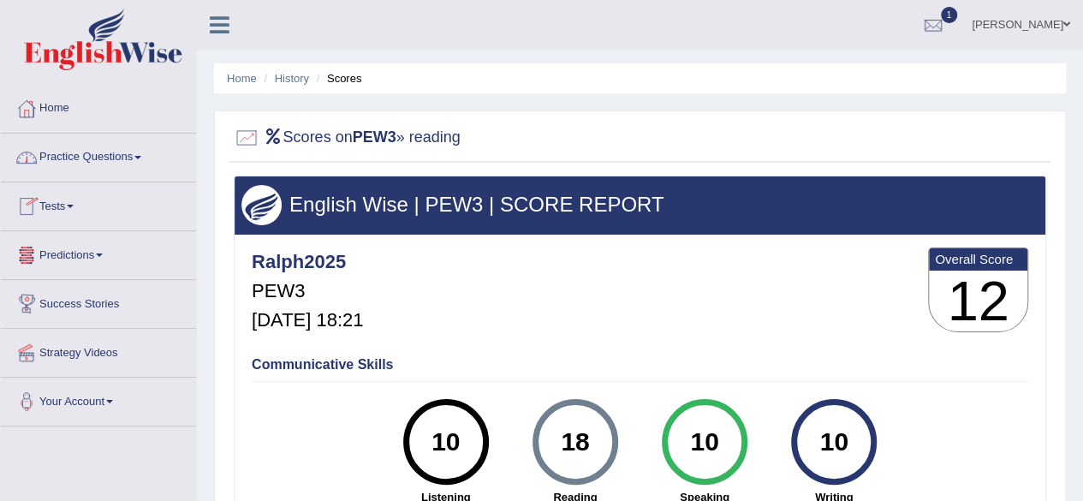
click at [65, 198] on link "Tests" at bounding box center [98, 203] width 195 height 43
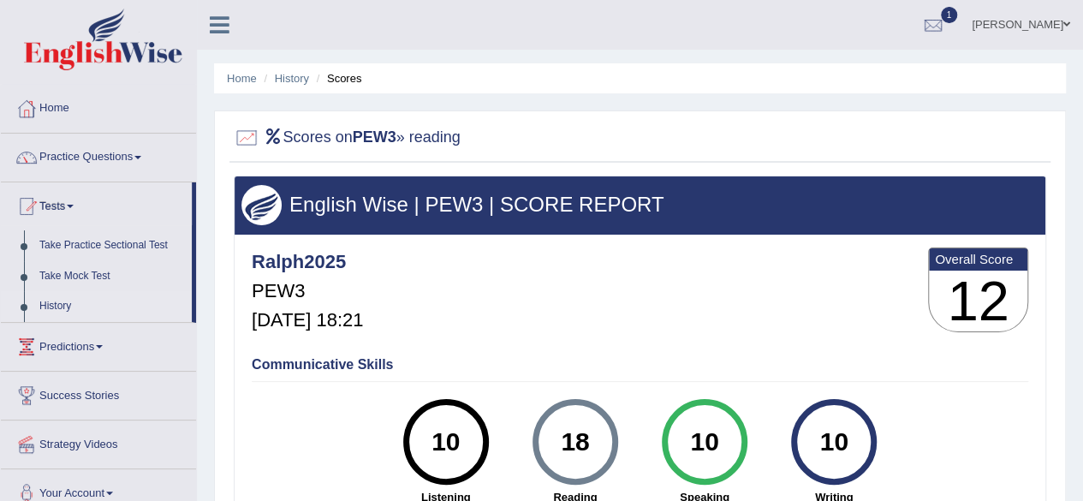
click at [63, 303] on link "History" at bounding box center [112, 306] width 160 height 31
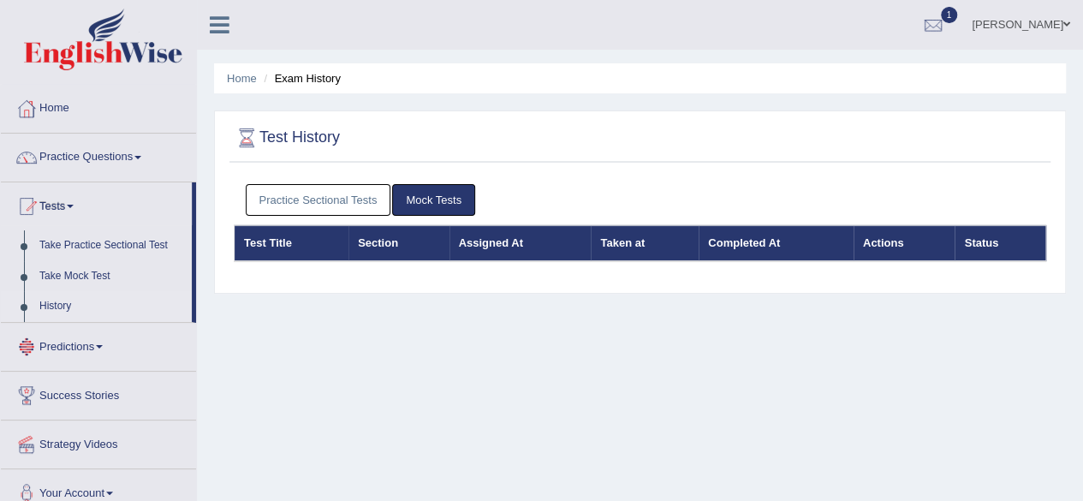
click at [298, 195] on link "Practice Sectional Tests" at bounding box center [318, 200] width 145 height 32
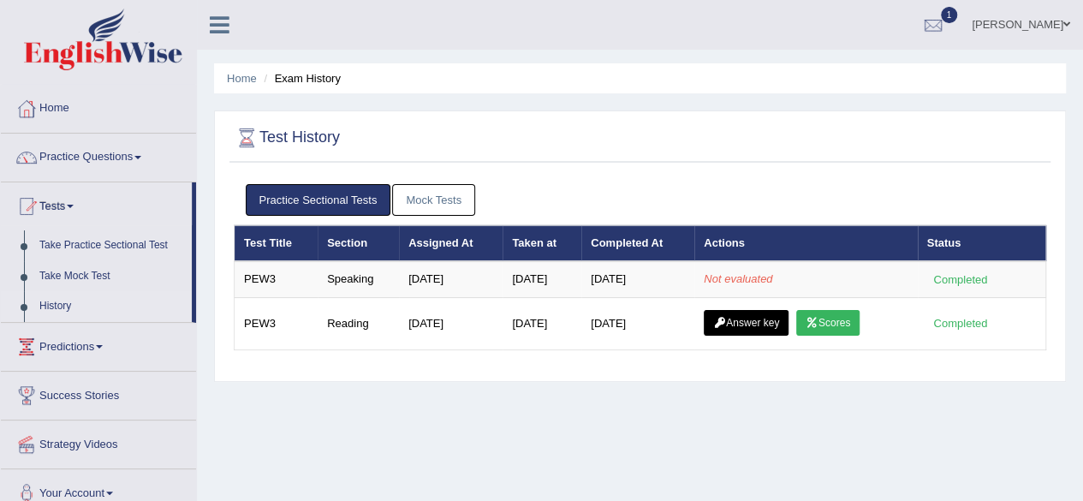
click at [60, 307] on link "History" at bounding box center [112, 306] width 160 height 31
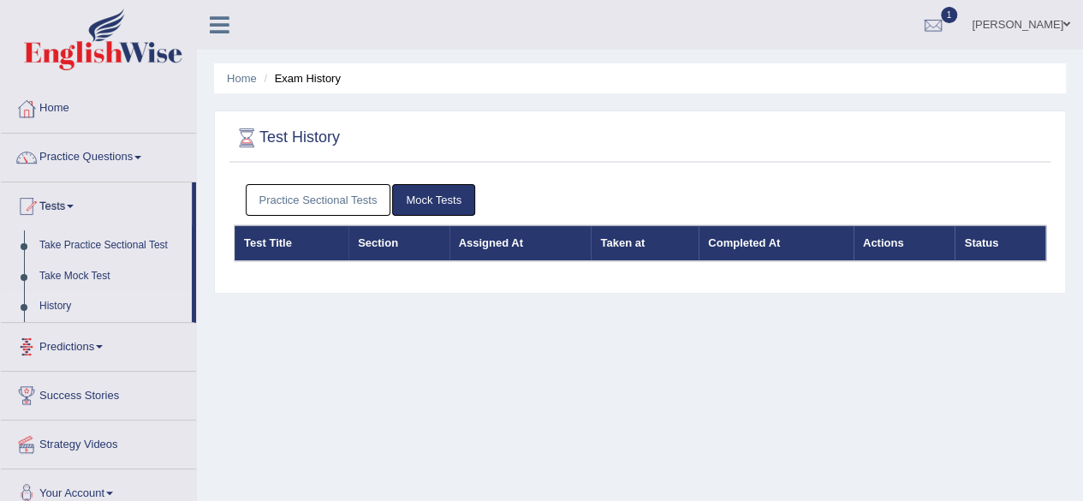
click at [62, 304] on link "History" at bounding box center [112, 306] width 160 height 31
click at [306, 196] on link "Practice Sectional Tests" at bounding box center [318, 200] width 145 height 32
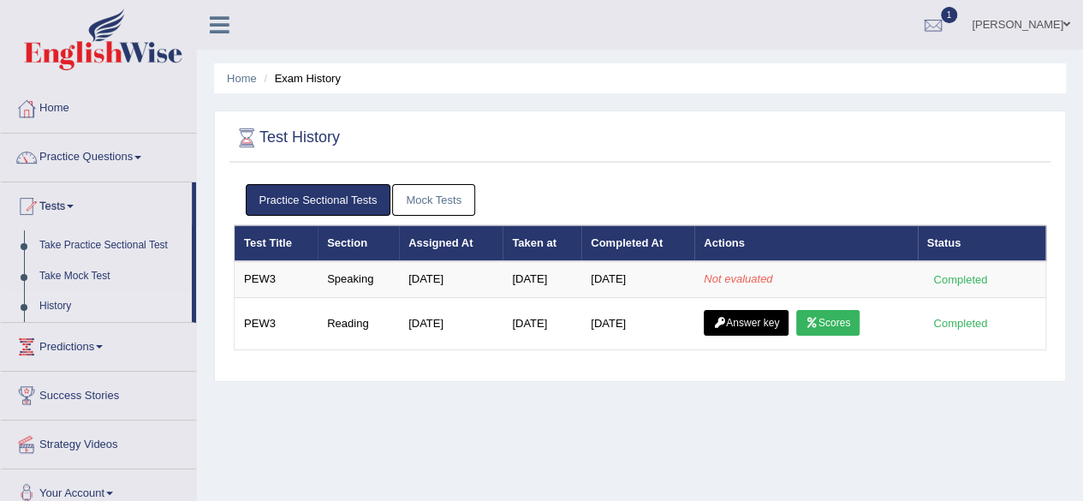
click at [438, 199] on link "Mock Tests" at bounding box center [433, 200] width 83 height 32
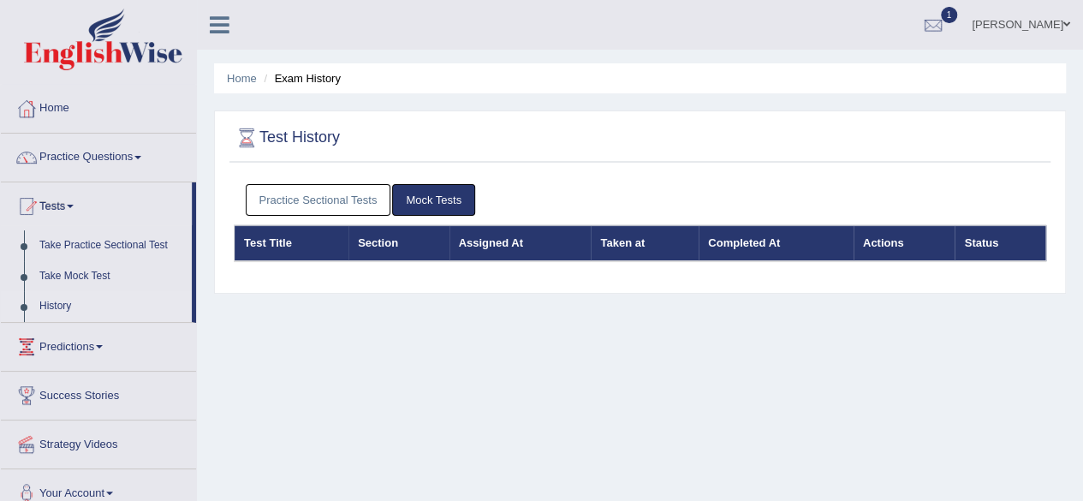
click at [322, 203] on link "Practice Sectional Tests" at bounding box center [318, 200] width 145 height 32
